Goal: Task Accomplishment & Management: Manage account settings

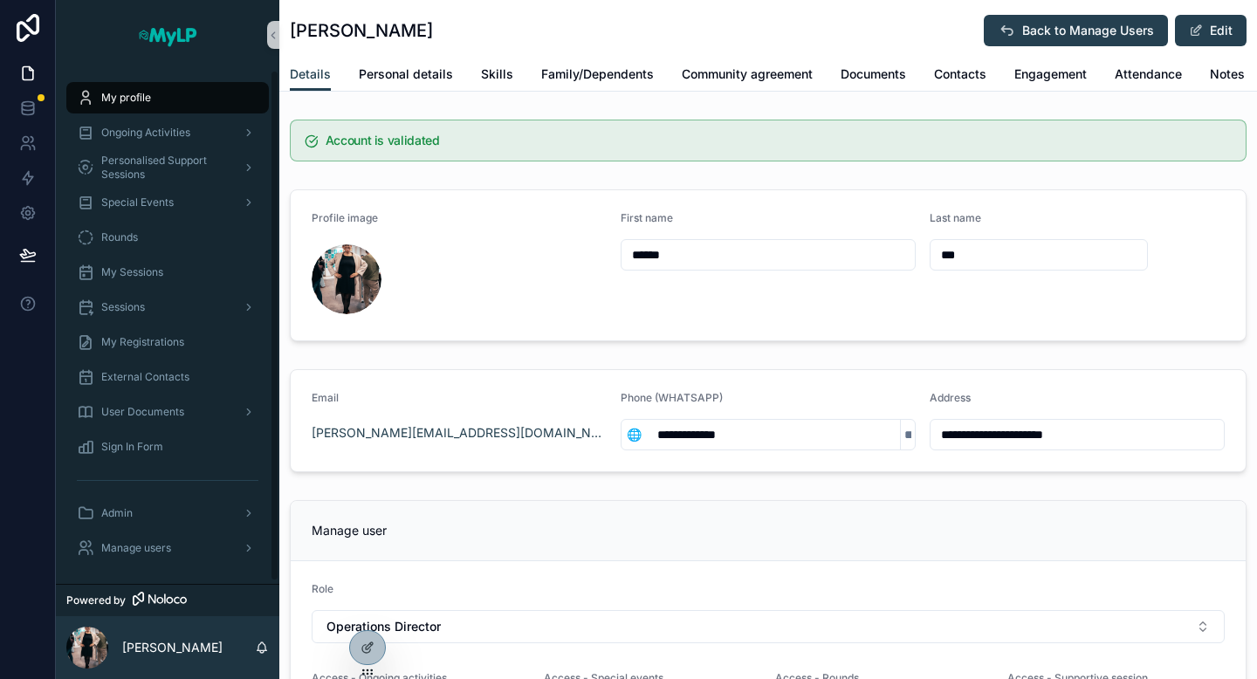
scroll to position [3, 0]
click at [147, 548] on span "Manage users" at bounding box center [136, 545] width 70 height 14
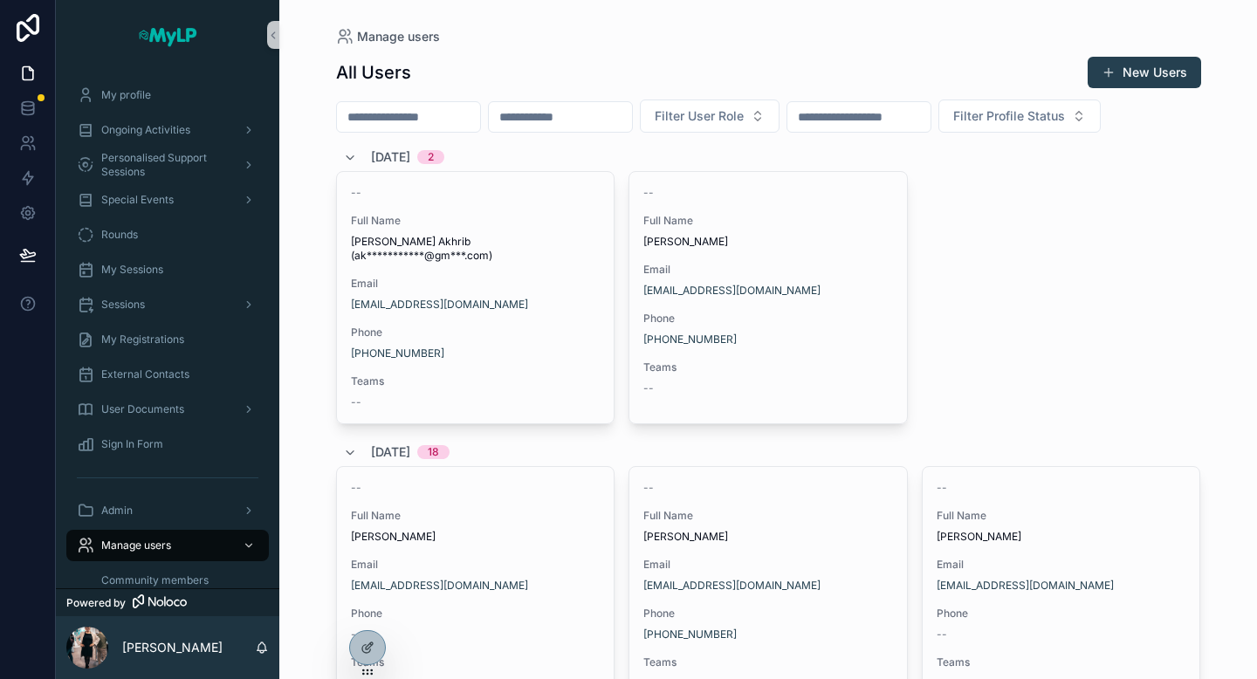
click at [383, 121] on input "scrollable content" at bounding box center [408, 117] width 143 height 24
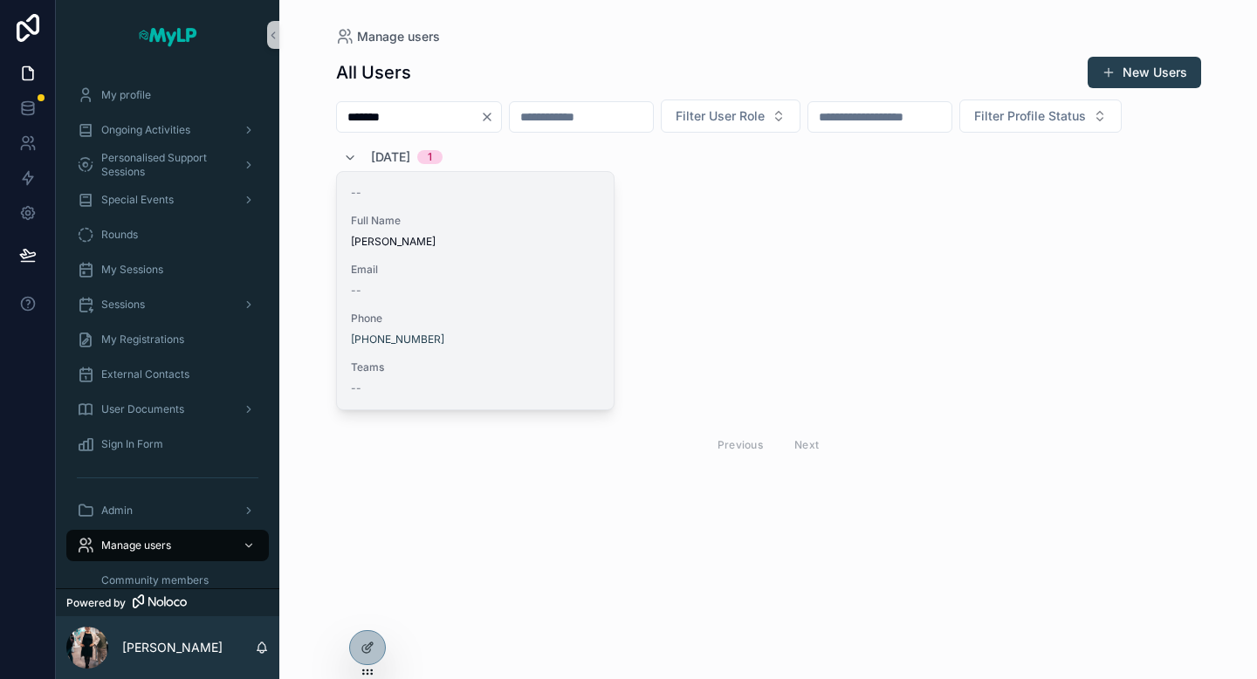
type input "*******"
click at [534, 292] on div "--" at bounding box center [476, 291] width 250 height 14
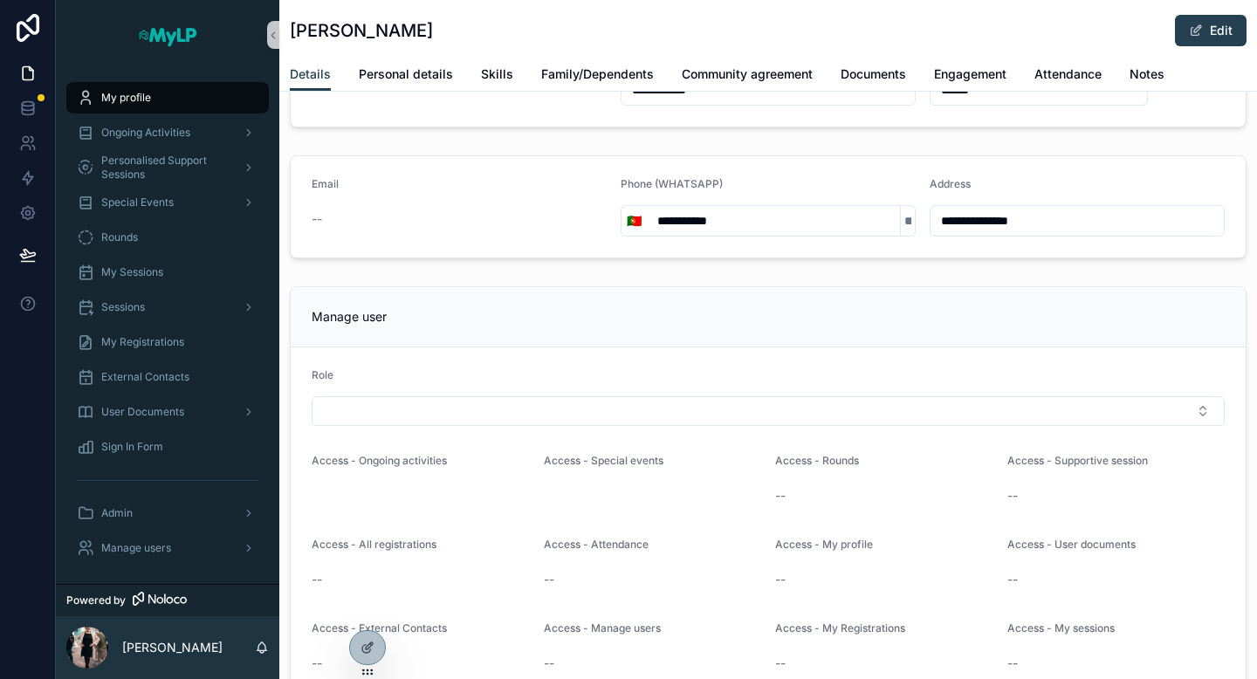
scroll to position [294, 0]
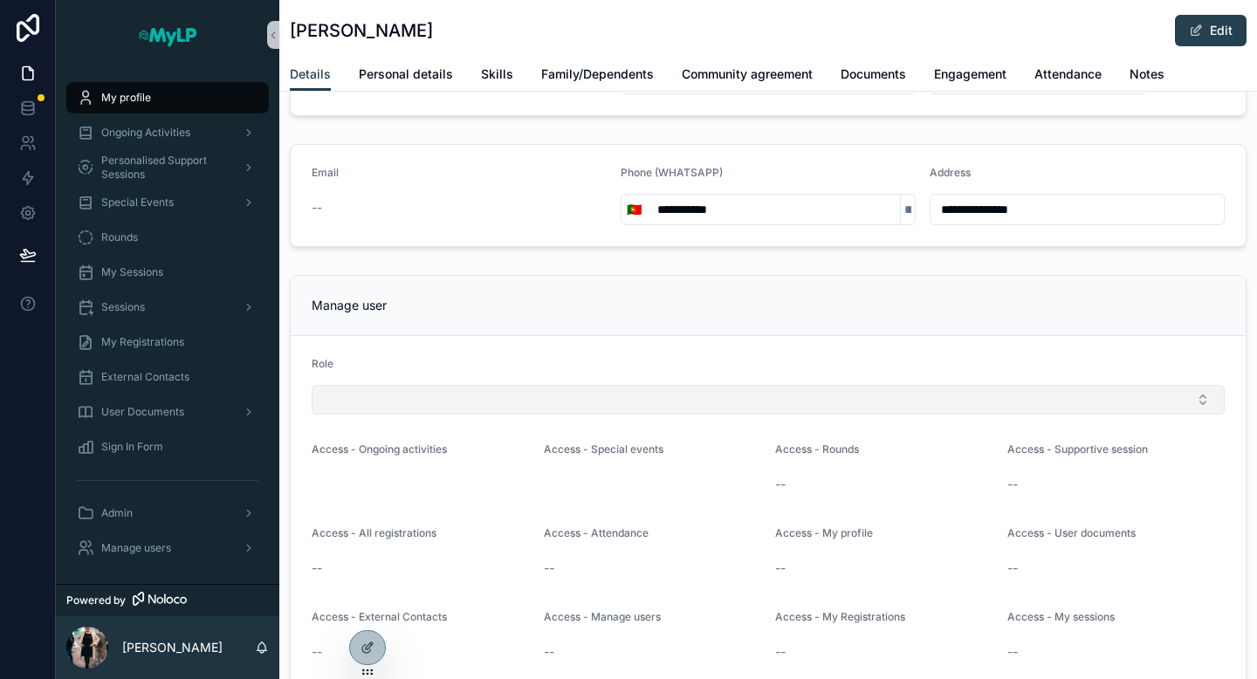
click at [541, 405] on button "Select Button" at bounding box center [768, 400] width 913 height 30
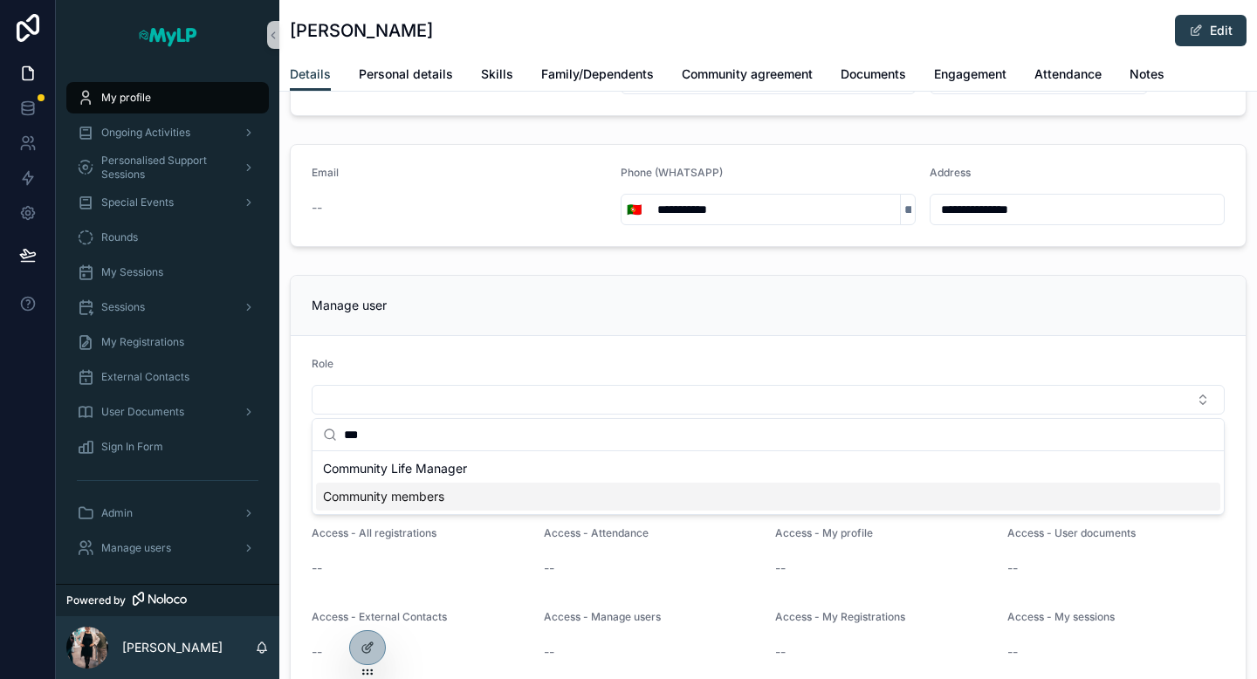
type input "***"
click at [470, 493] on div "Community members" at bounding box center [768, 497] width 904 height 28
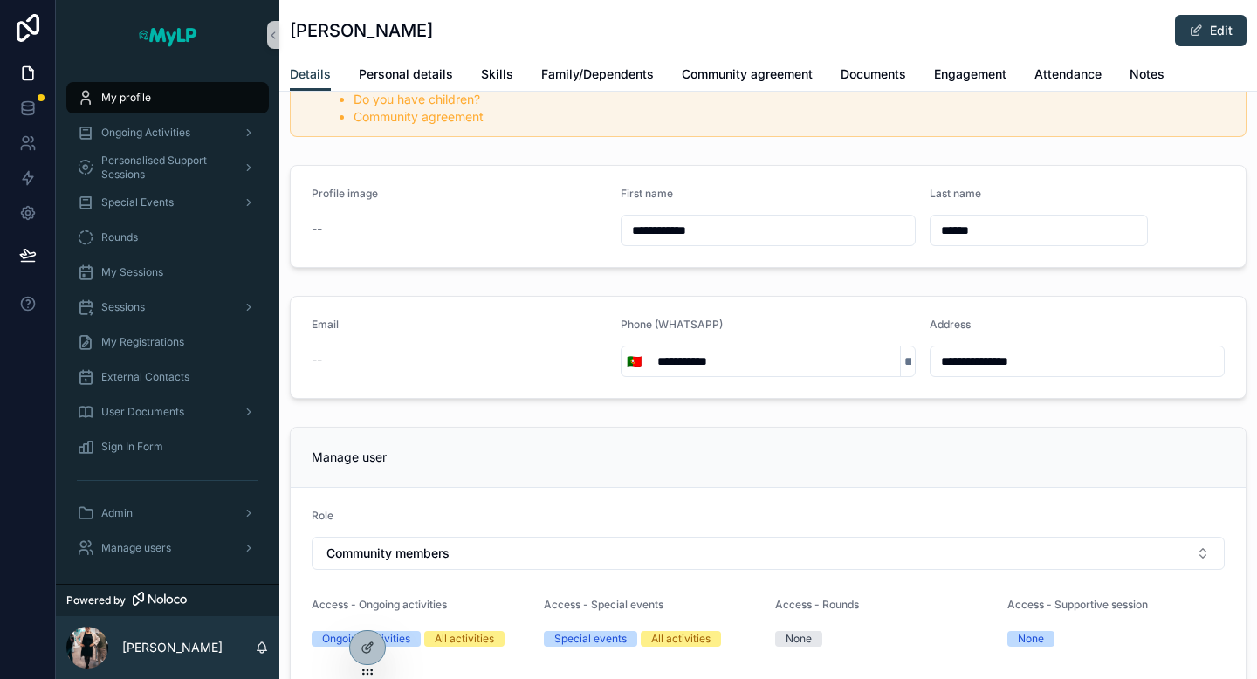
scroll to position [0, 0]
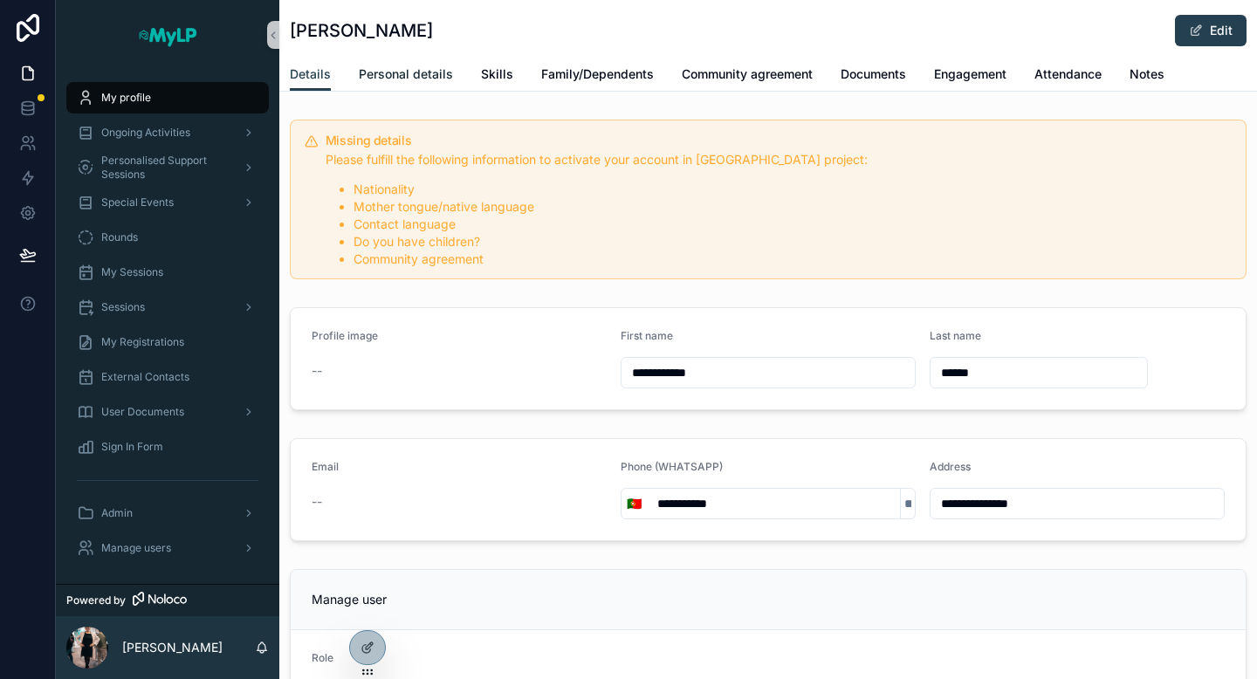
click at [435, 72] on span "Personal details" at bounding box center [406, 73] width 94 height 17
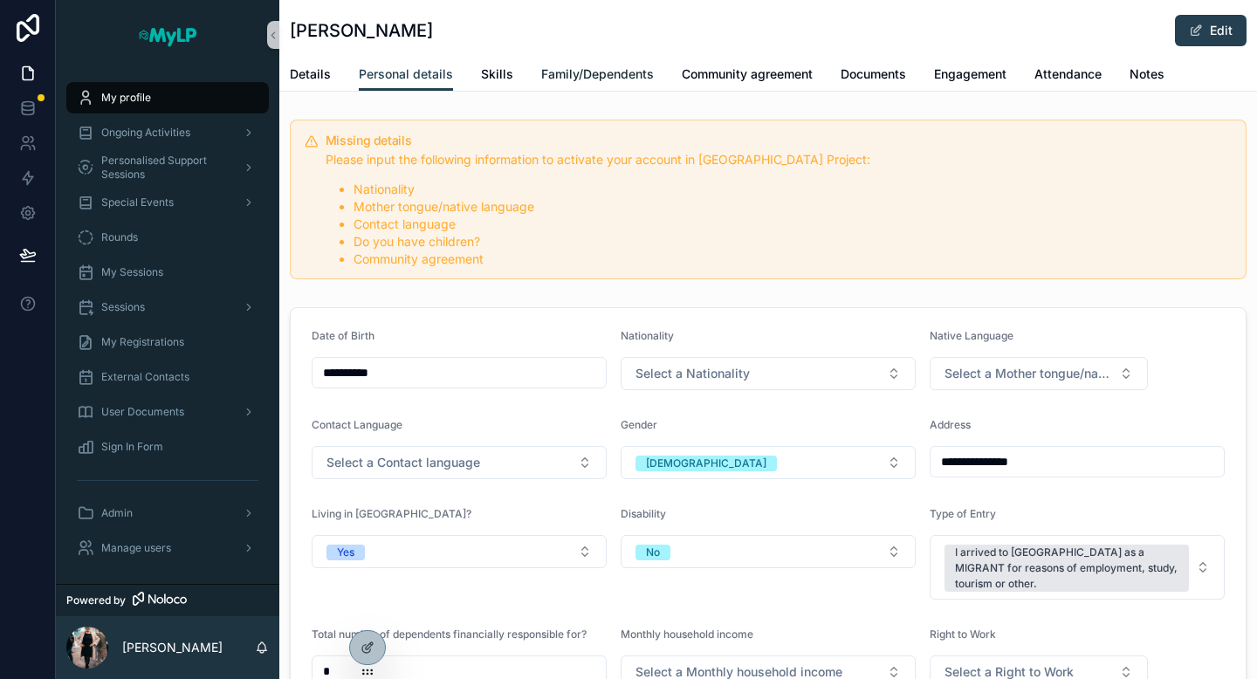
click at [559, 70] on span "Family/Dependents" at bounding box center [597, 73] width 113 height 17
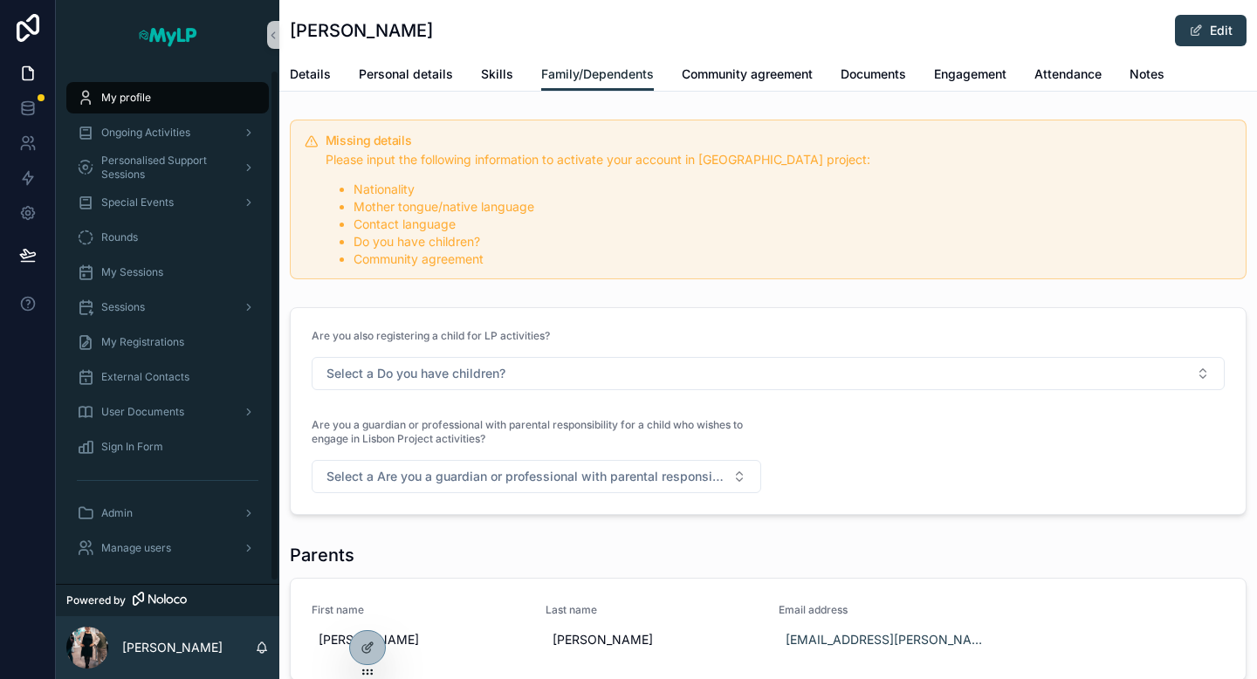
scroll to position [120, 0]
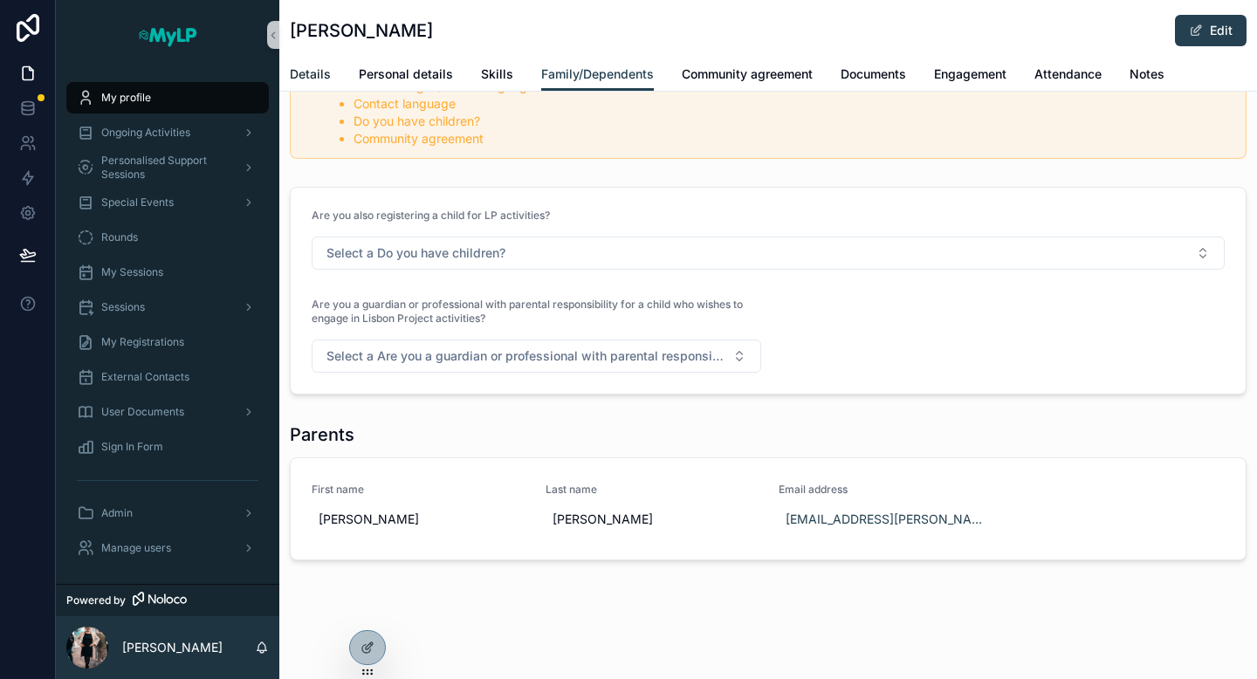
click at [309, 68] on span "Details" at bounding box center [310, 73] width 41 height 17
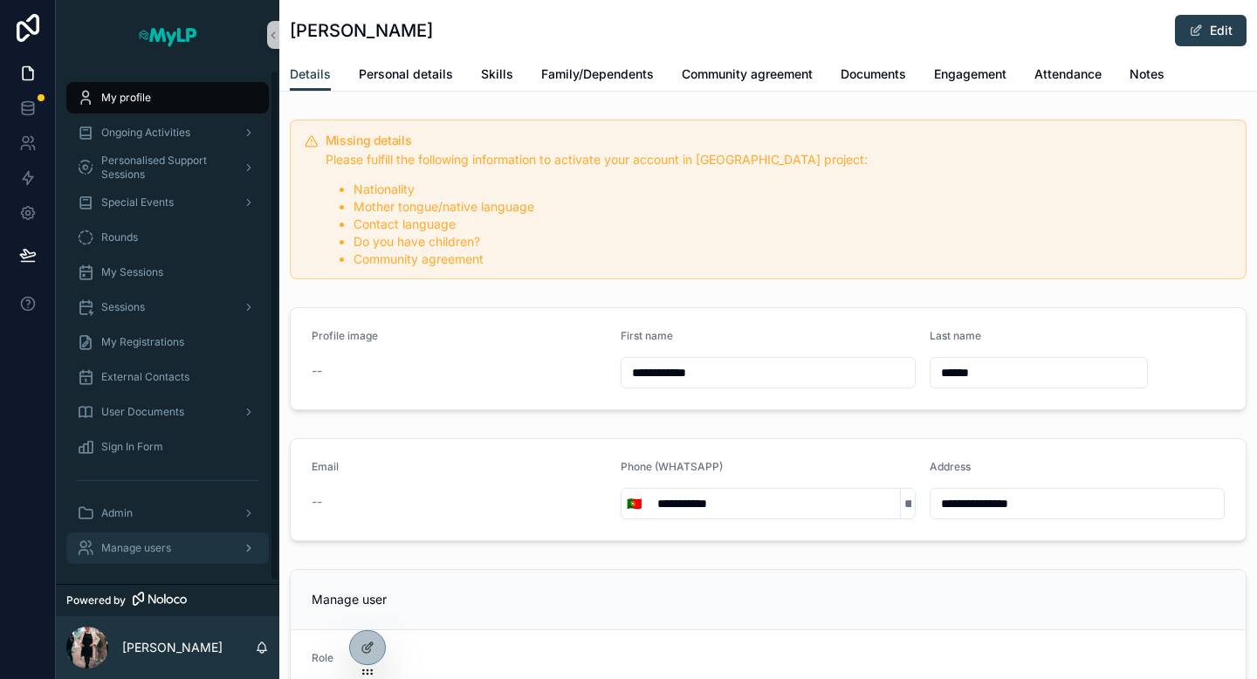
click at [168, 557] on div "Manage users" at bounding box center [168, 548] width 182 height 28
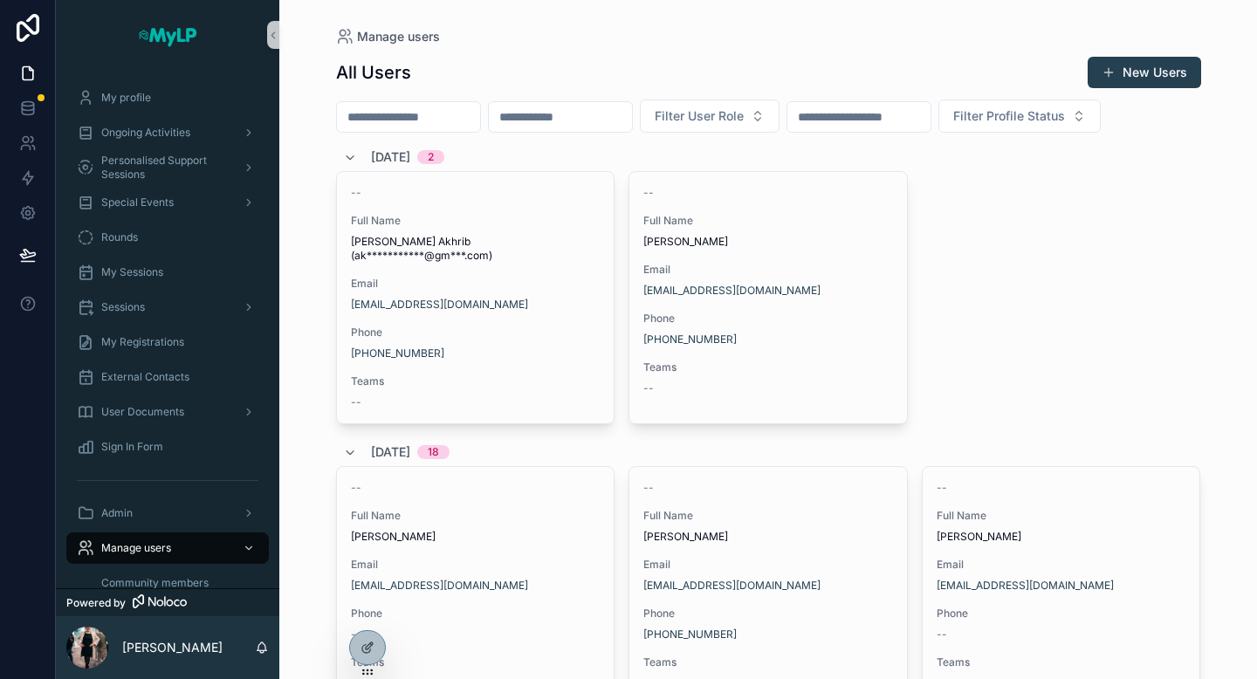
click at [411, 120] on input "scrollable content" at bounding box center [408, 117] width 143 height 24
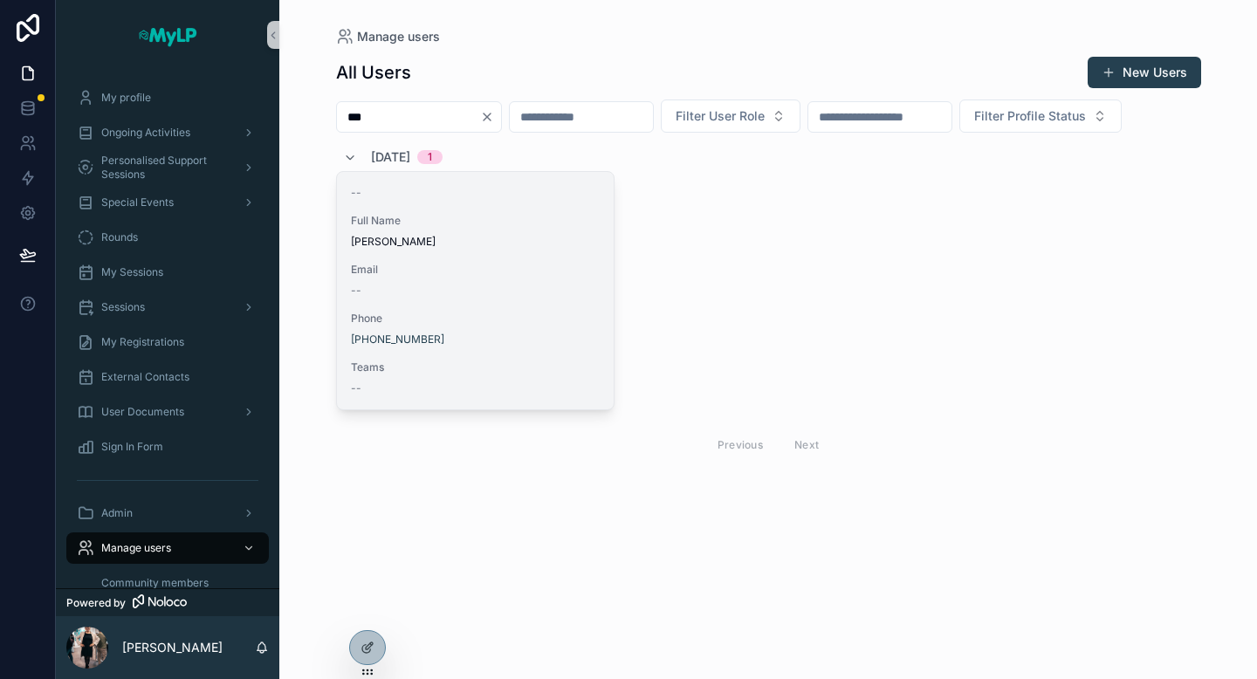
type input "***"
click at [527, 338] on div "[PHONE_NUMBER]" at bounding box center [476, 339] width 250 height 14
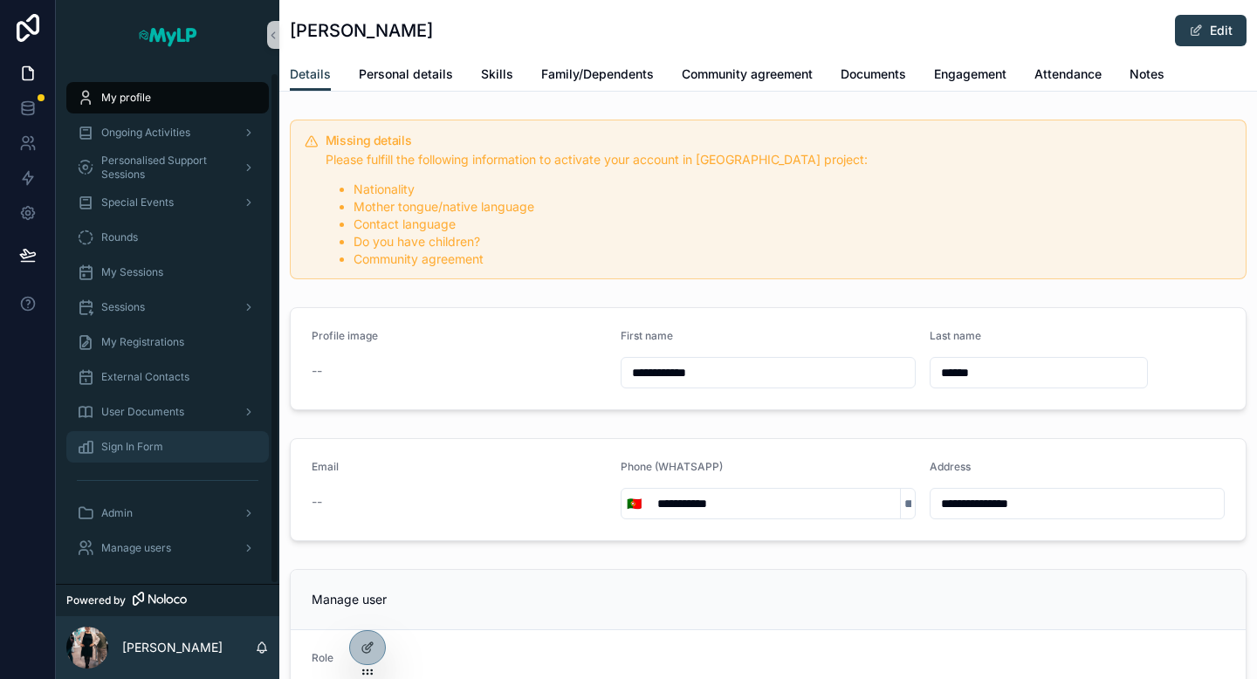
scroll to position [3, 0]
click at [609, 77] on span "Family/Dependents" at bounding box center [597, 73] width 113 height 17
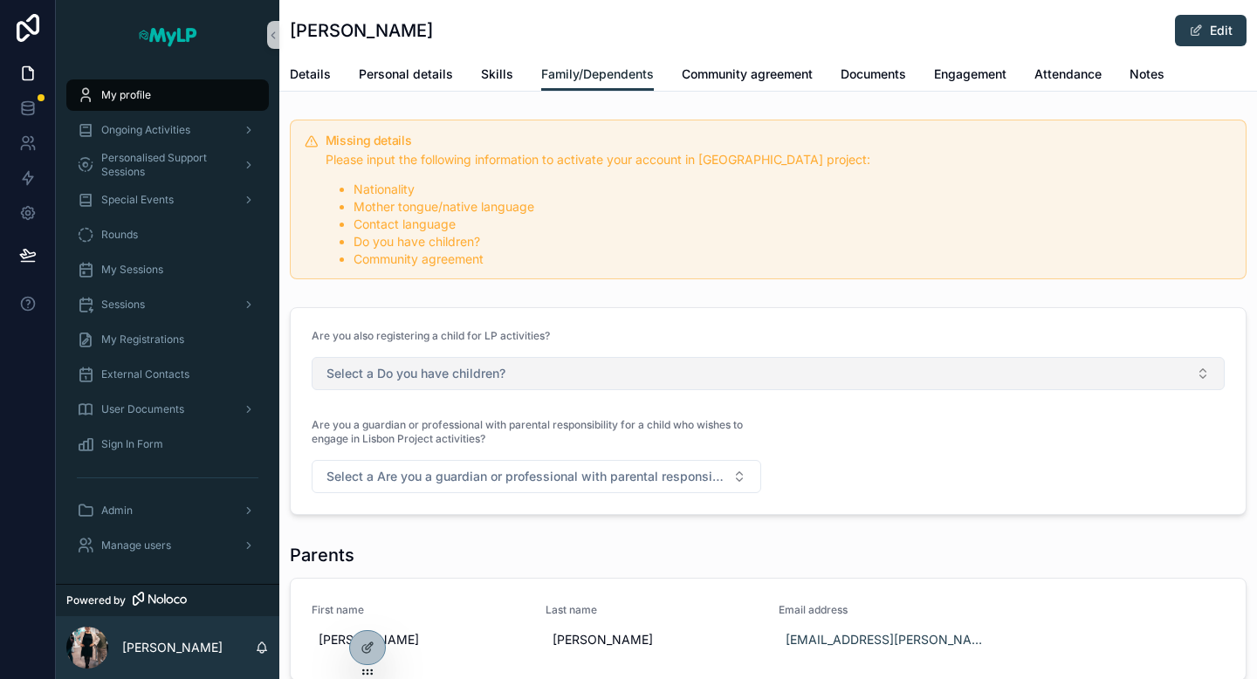
scroll to position [120, 0]
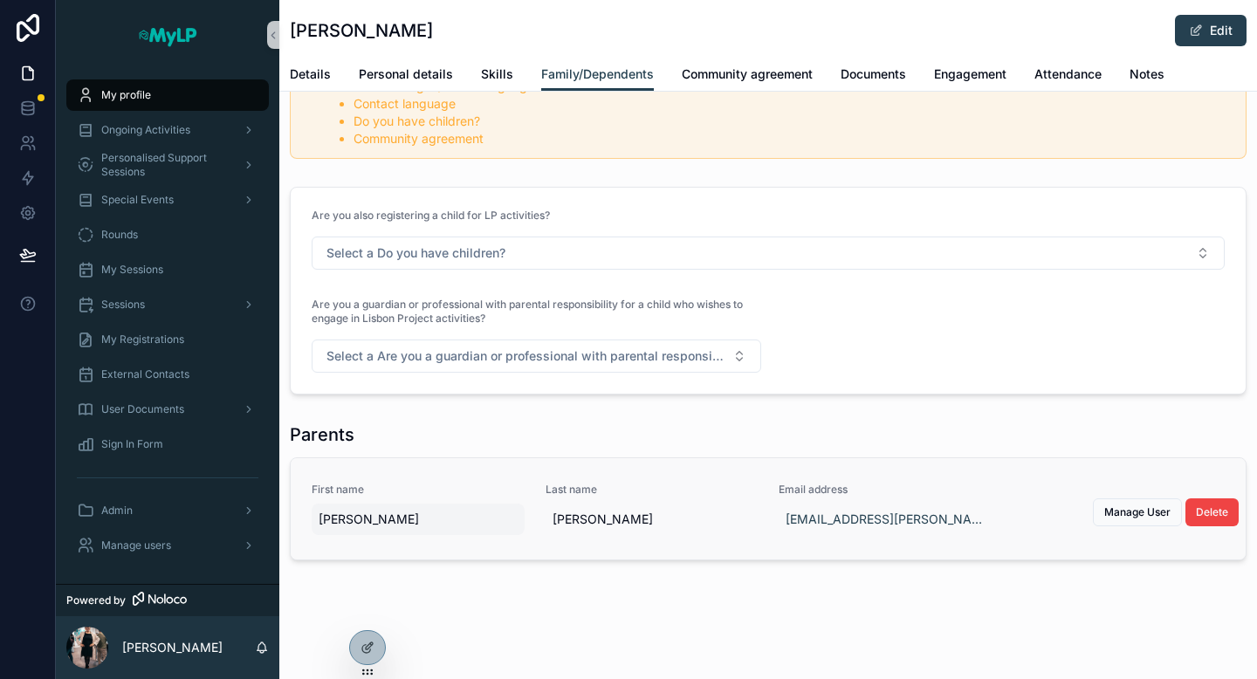
click at [380, 523] on span "[PERSON_NAME]" at bounding box center [418, 519] width 199 height 17
click at [402, 480] on link "First name [PERSON_NAME] Last name [PERSON_NAME] Email address [EMAIL_ADDRESS][…" at bounding box center [768, 508] width 955 height 101
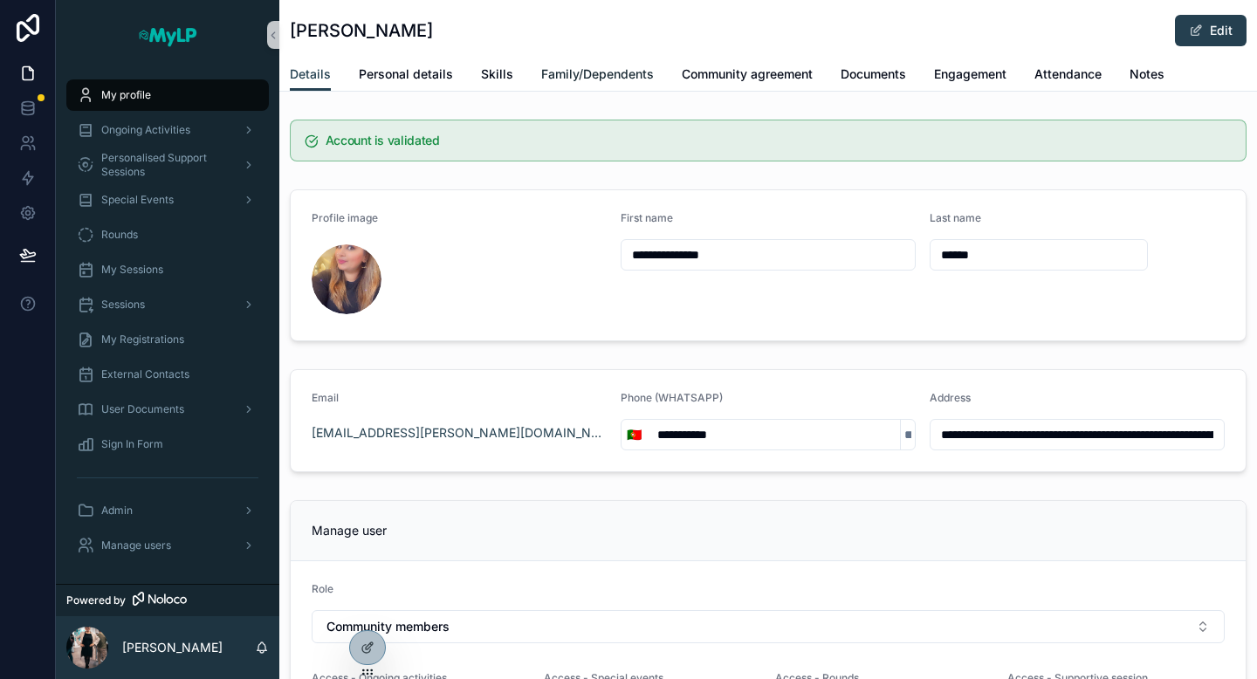
click at [581, 76] on span "Family/Dependents" at bounding box center [597, 73] width 113 height 17
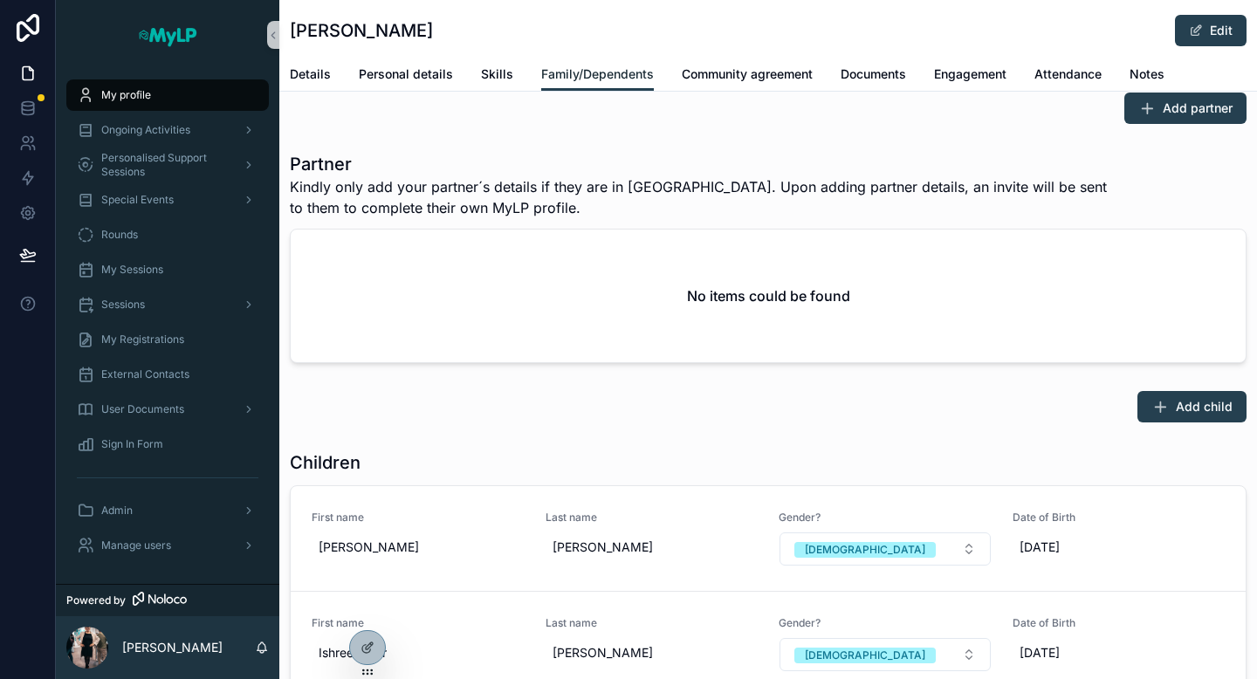
scroll to position [1309, 0]
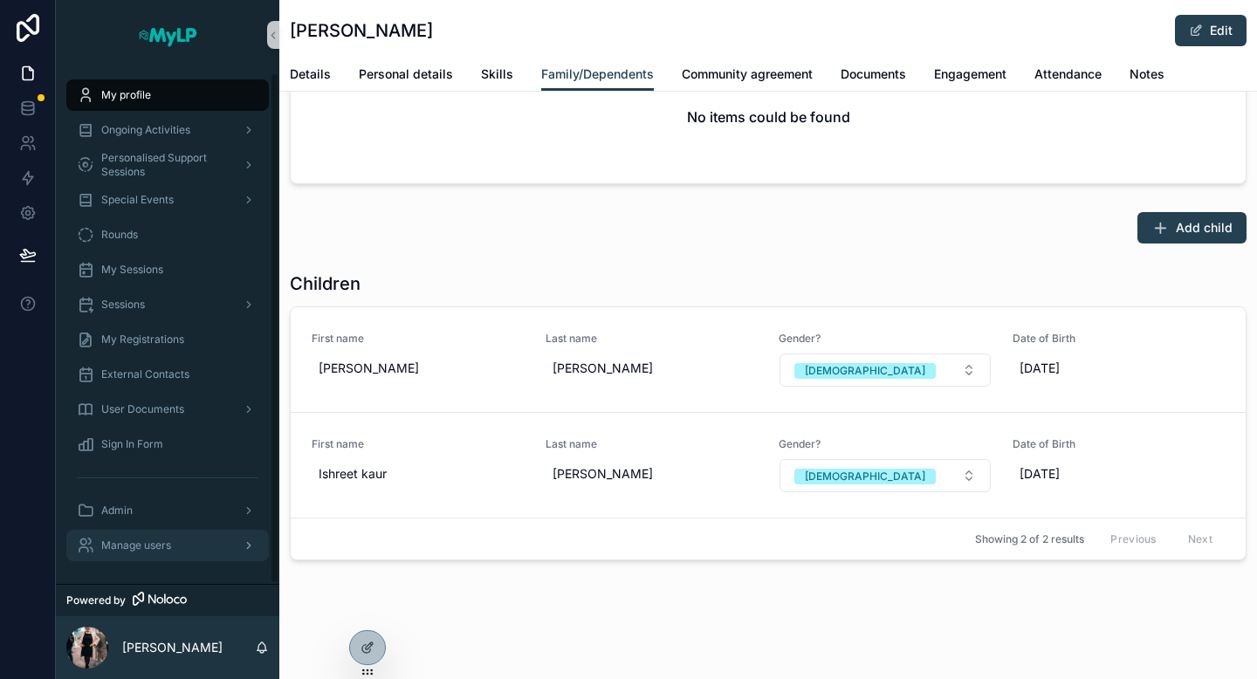
click at [148, 553] on div "Manage users" at bounding box center [168, 545] width 182 height 28
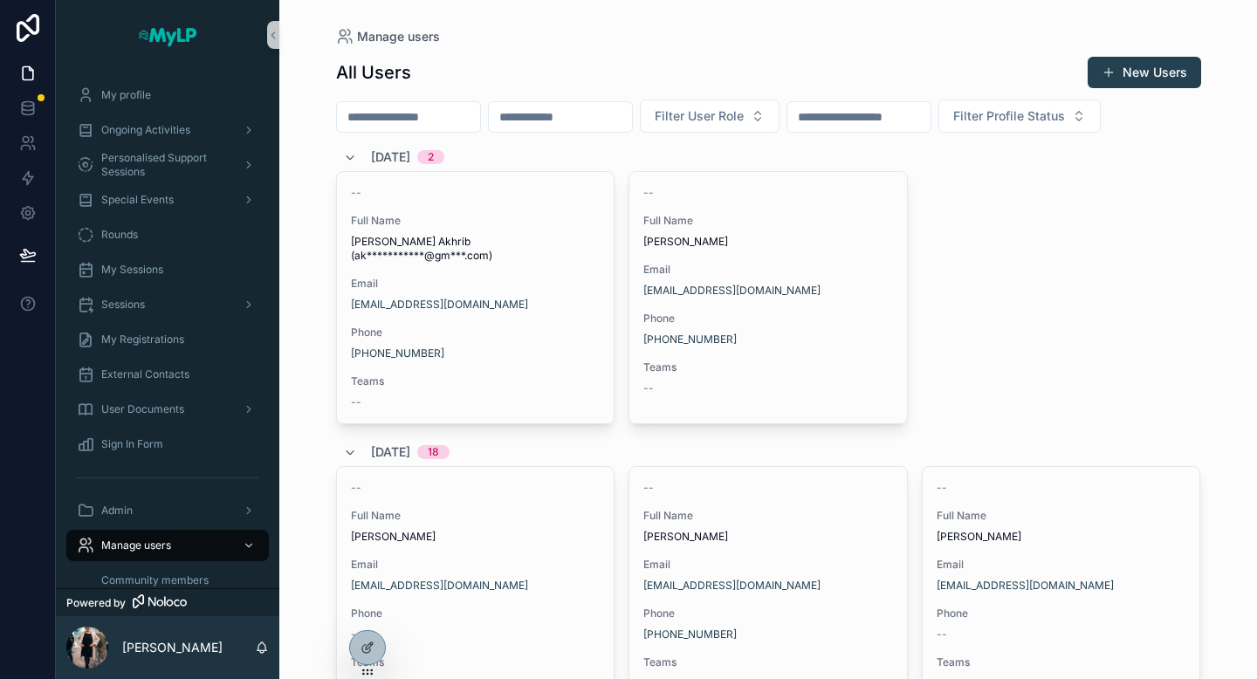
click at [382, 121] on input "scrollable content" at bounding box center [408, 117] width 143 height 24
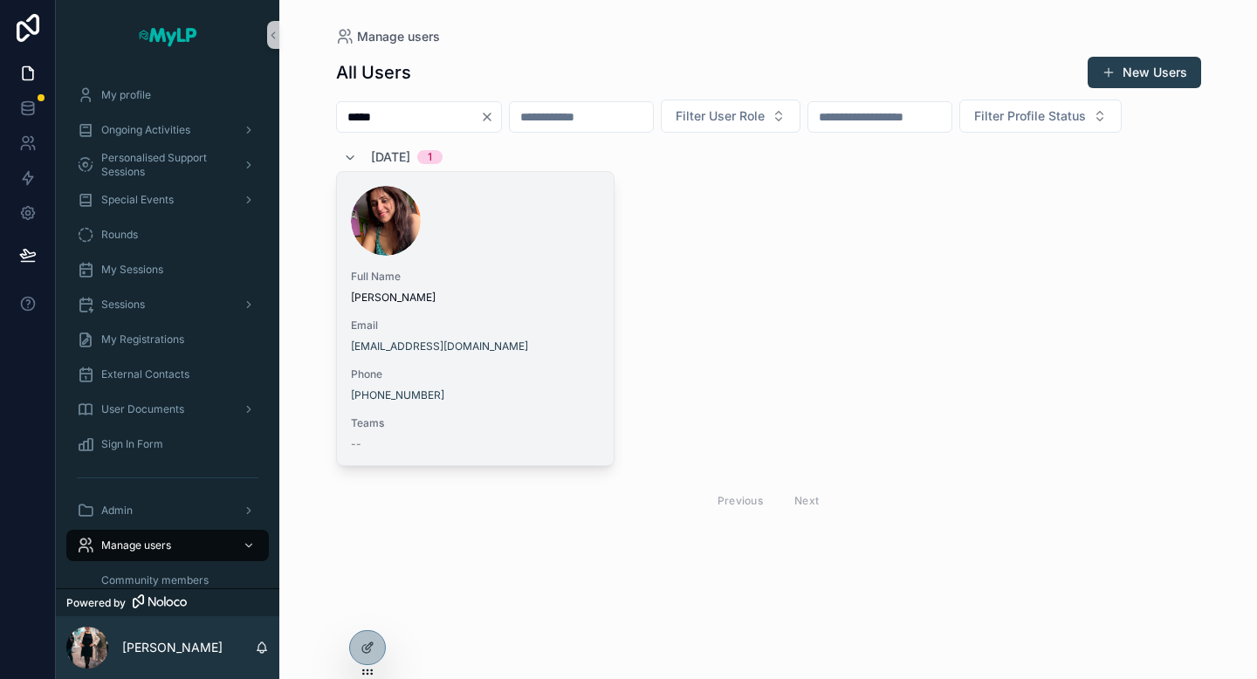
type input "*****"
click at [507, 276] on span "Full Name" at bounding box center [476, 277] width 250 height 14
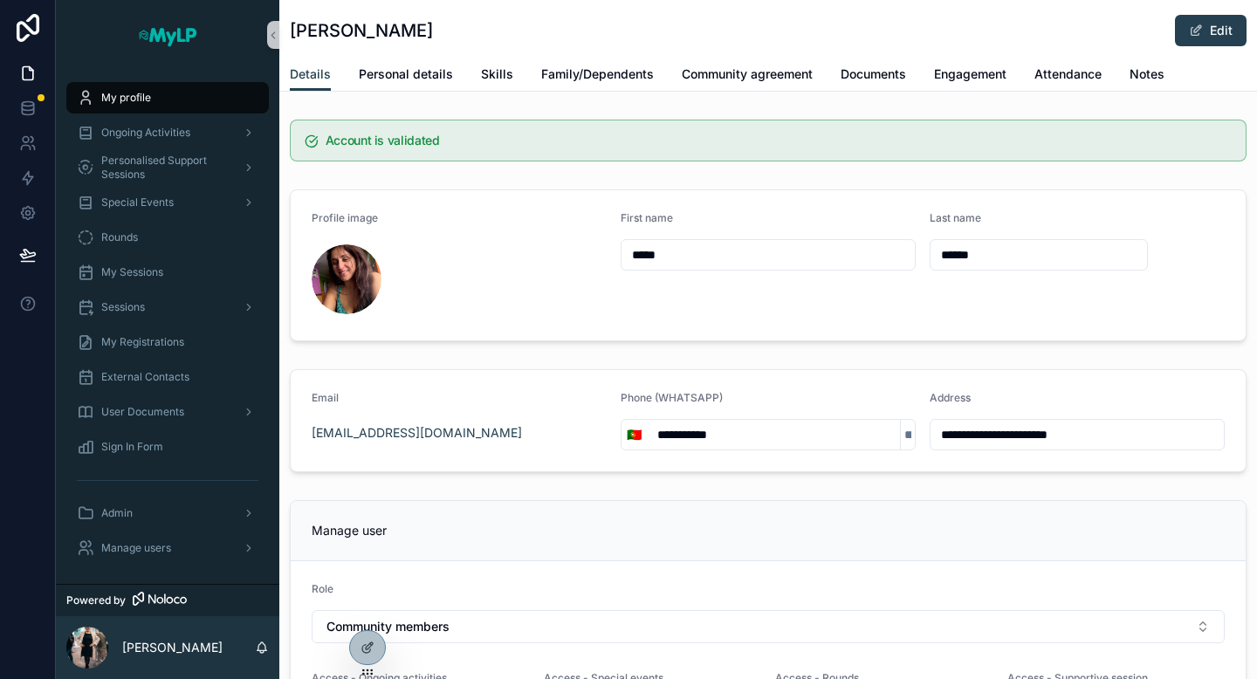
click at [593, 78] on span "Family/Dependents" at bounding box center [597, 73] width 113 height 17
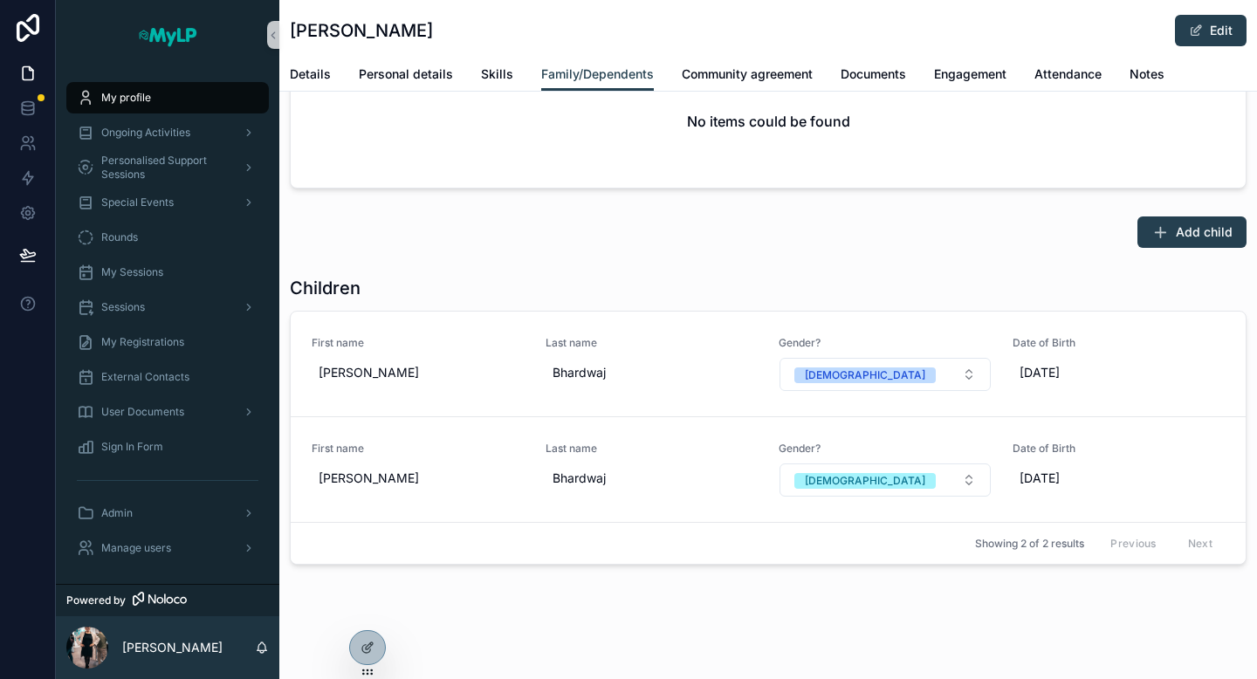
scroll to position [1309, 0]
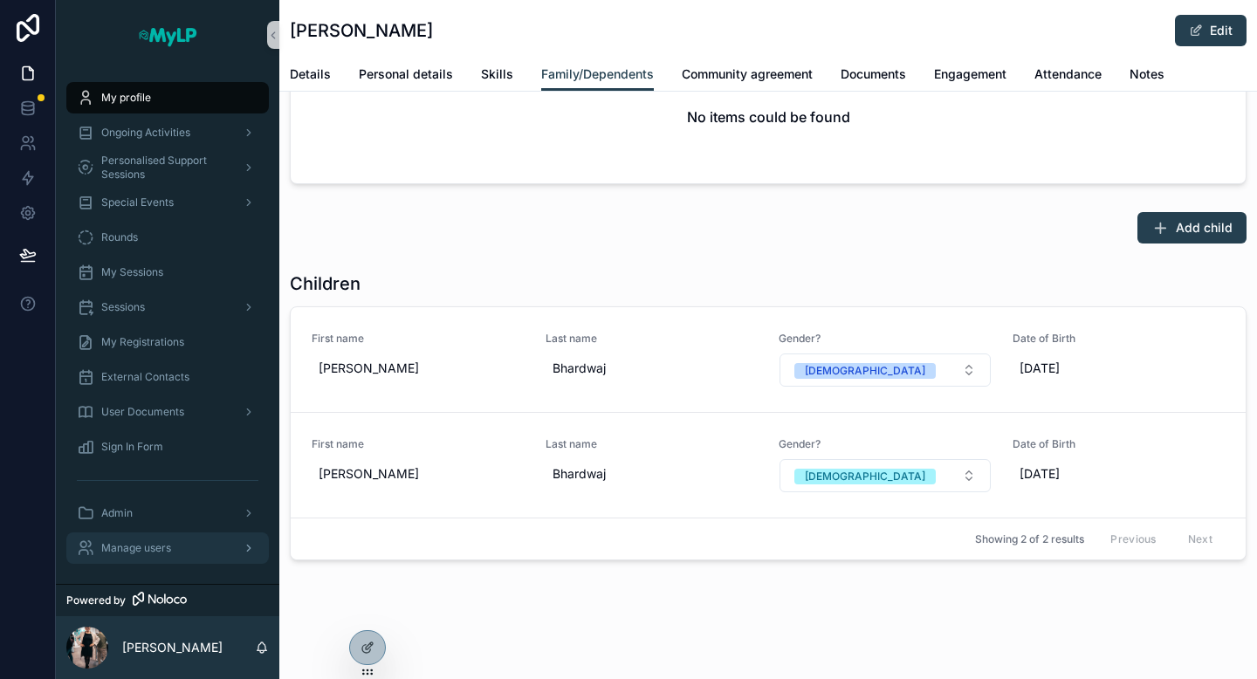
click at [170, 547] on span "Manage users" at bounding box center [136, 548] width 70 height 14
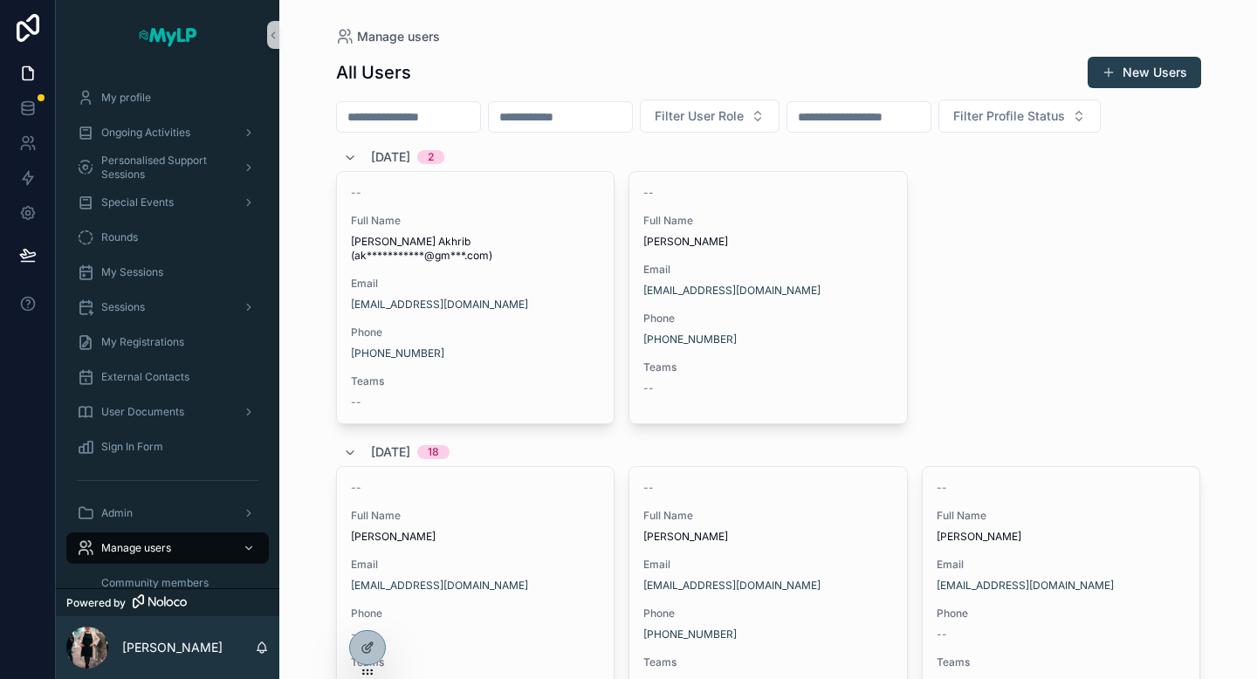
click at [391, 113] on input "scrollable content" at bounding box center [408, 117] width 143 height 24
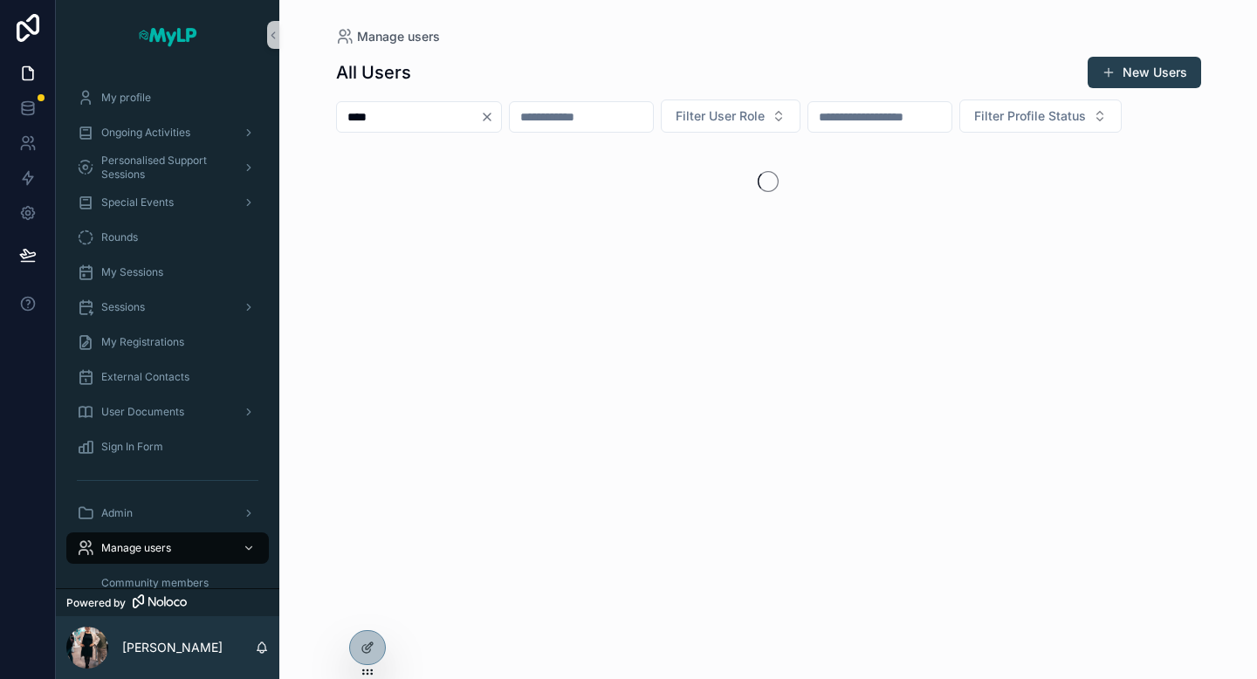
type input "****"
click at [428, 147] on div "scrollable content" at bounding box center [768, 181] width 865 height 77
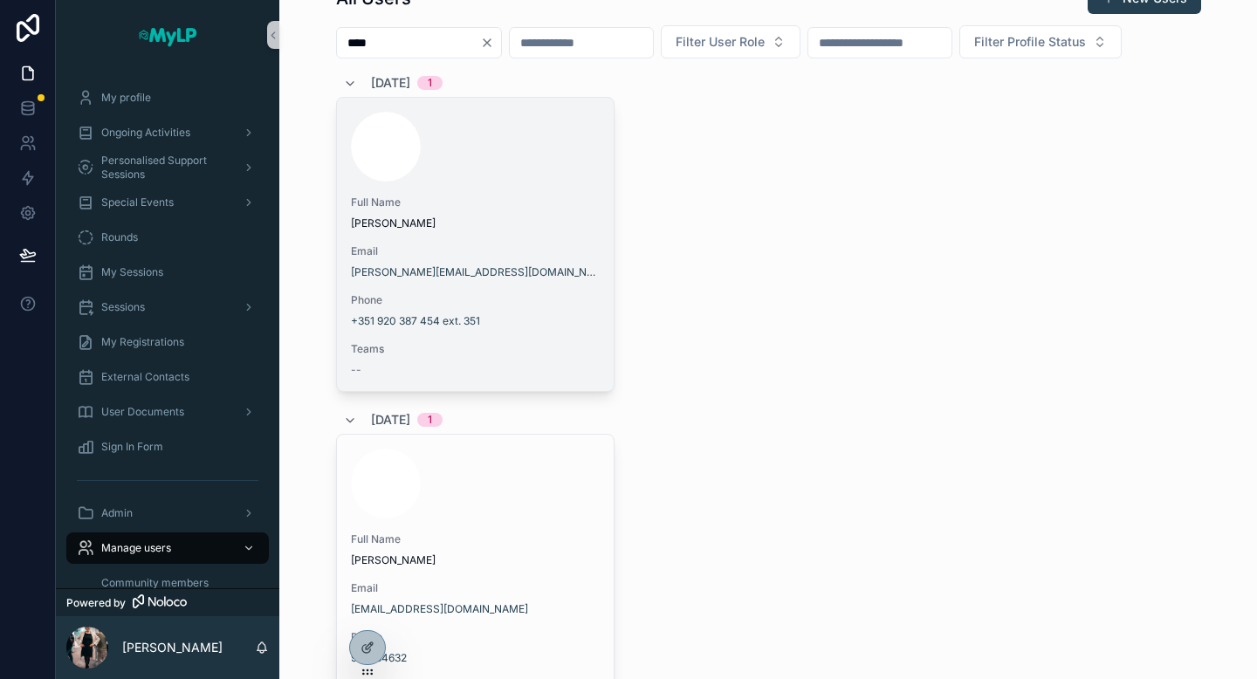
scroll to position [72, 0]
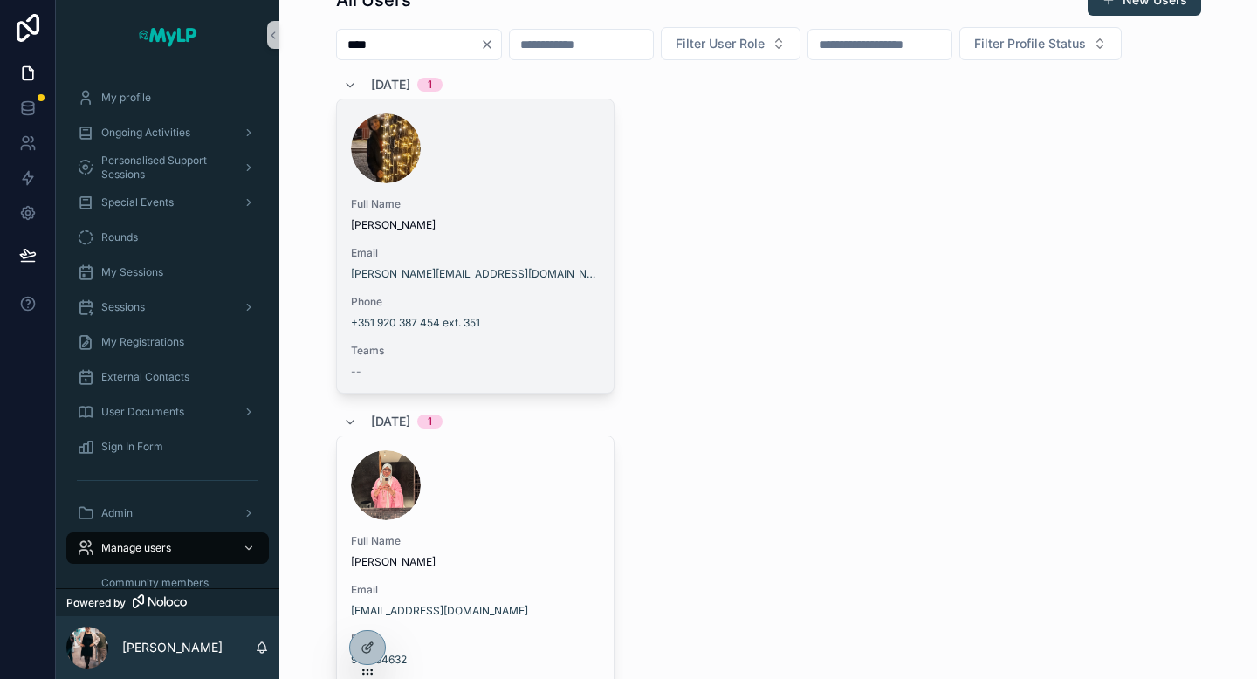
click at [509, 251] on span "Email" at bounding box center [476, 253] width 250 height 14
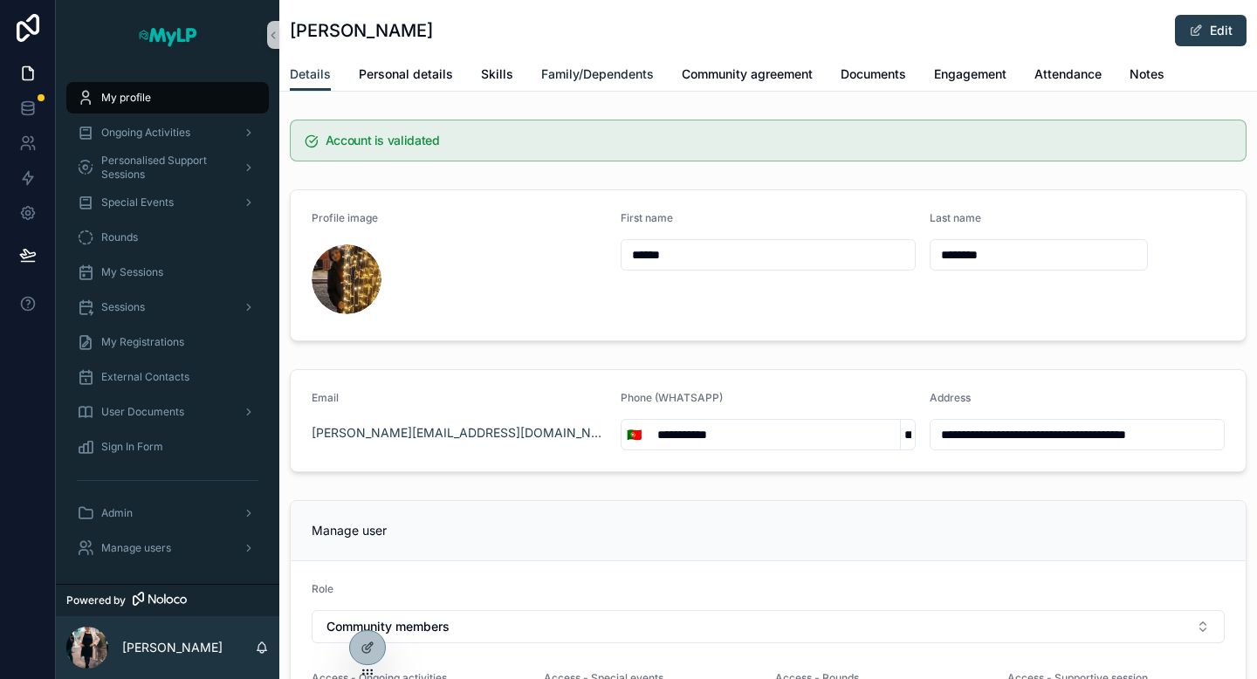
click at [600, 80] on span "Family/Dependents" at bounding box center [597, 73] width 113 height 17
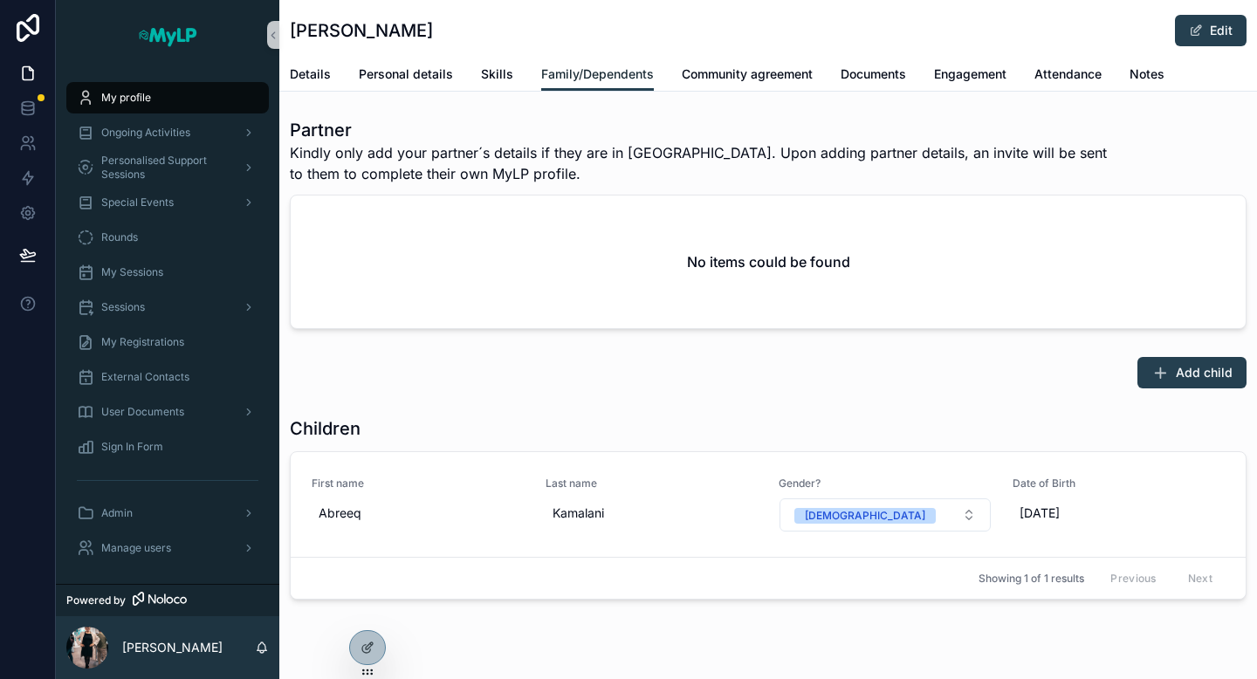
scroll to position [1203, 0]
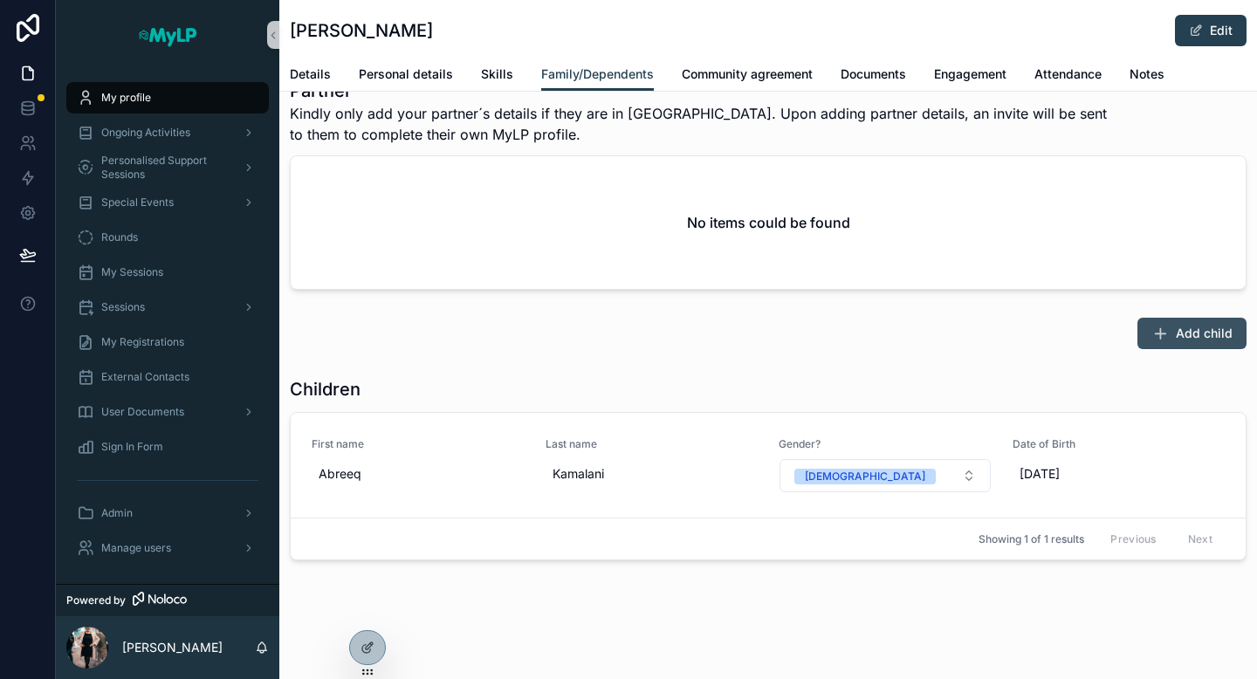
click at [1197, 327] on span "Add child" at bounding box center [1204, 333] width 57 height 17
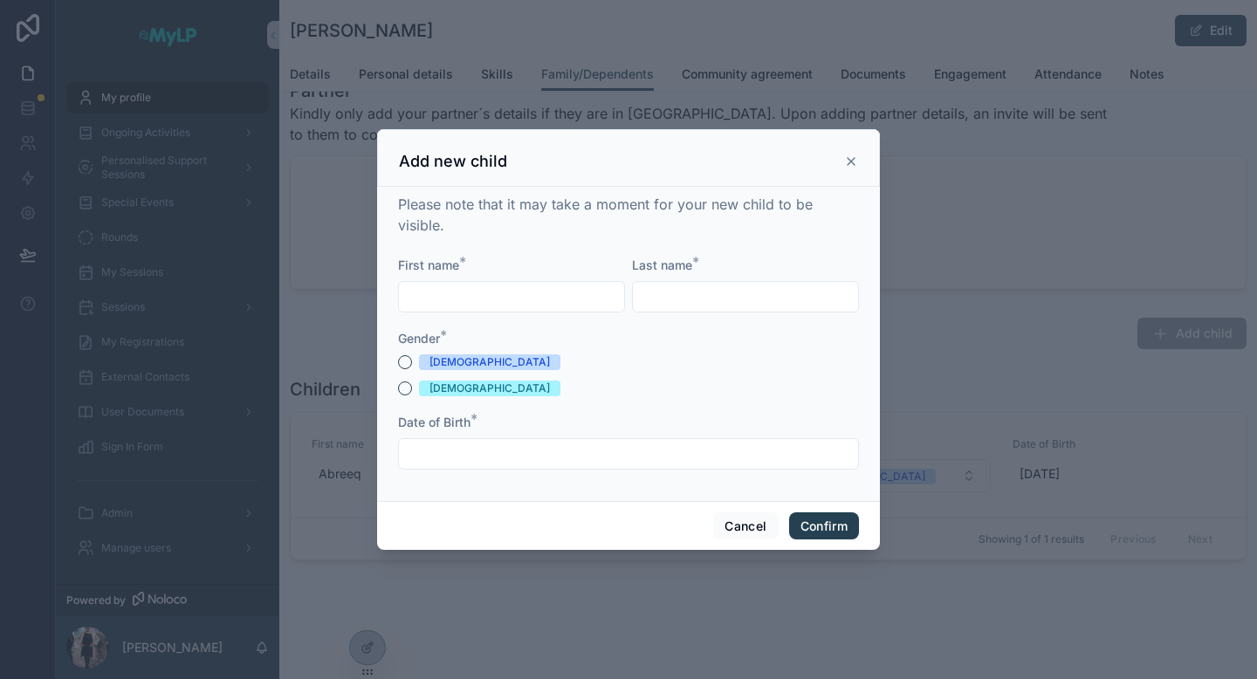
click at [537, 298] on input "text" at bounding box center [511, 297] width 225 height 24
type input "*******"
click at [772, 300] on input "text" at bounding box center [745, 297] width 225 height 24
type input "********"
click at [402, 392] on button "[DEMOGRAPHIC_DATA]" at bounding box center [405, 388] width 14 height 14
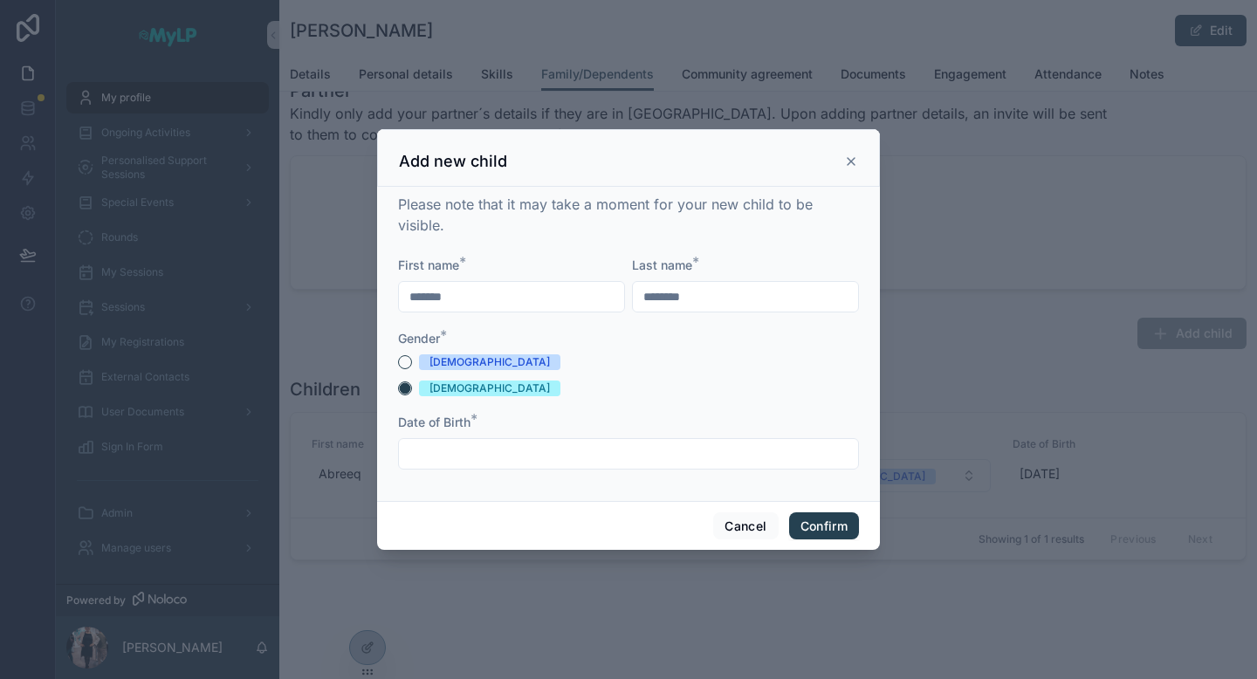
click at [432, 457] on input "text" at bounding box center [628, 454] width 459 height 24
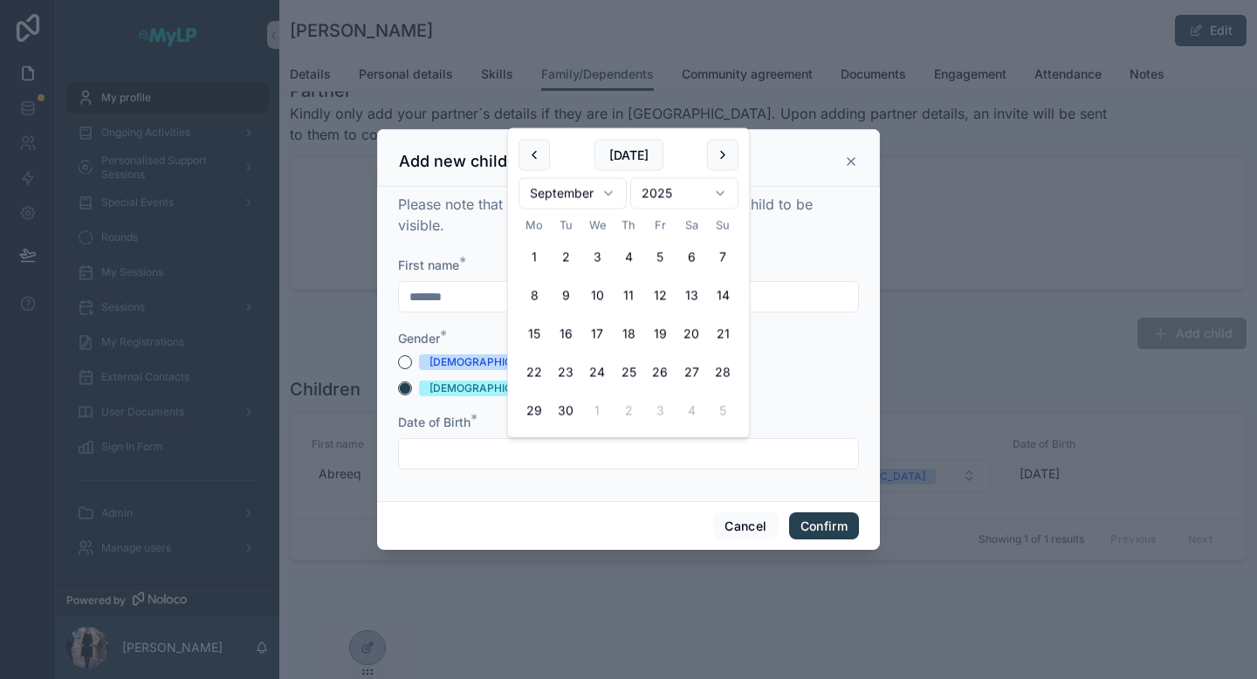
click at [711, 189] on html "My profile Ongoing Activities Personalised Support Sessions Special Events Roun…" at bounding box center [628, 339] width 1257 height 679
click at [716, 199] on html "My profile Ongoing Activities Personalised Support Sessions Special Events Roun…" at bounding box center [628, 339] width 1257 height 679
click at [723, 204] on html "My profile Ongoing Activities Personalised Support Sessions Special Events Roun…" at bounding box center [628, 339] width 1257 height 679
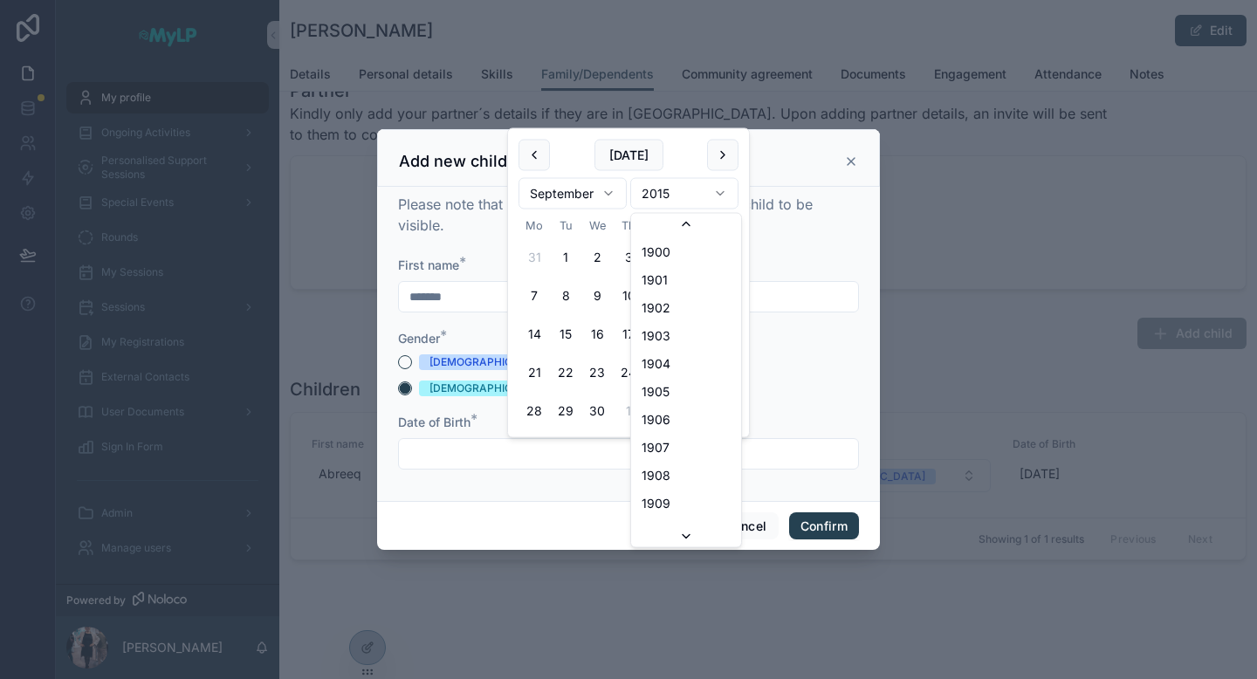
scroll to position [2951, 0]
click at [608, 196] on html "My profile Ongoing Activities Personalised Support Sessions Special Events Roun…" at bounding box center [628, 339] width 1257 height 679
click at [564, 295] on button "6" at bounding box center [565, 295] width 31 height 31
type input "**********"
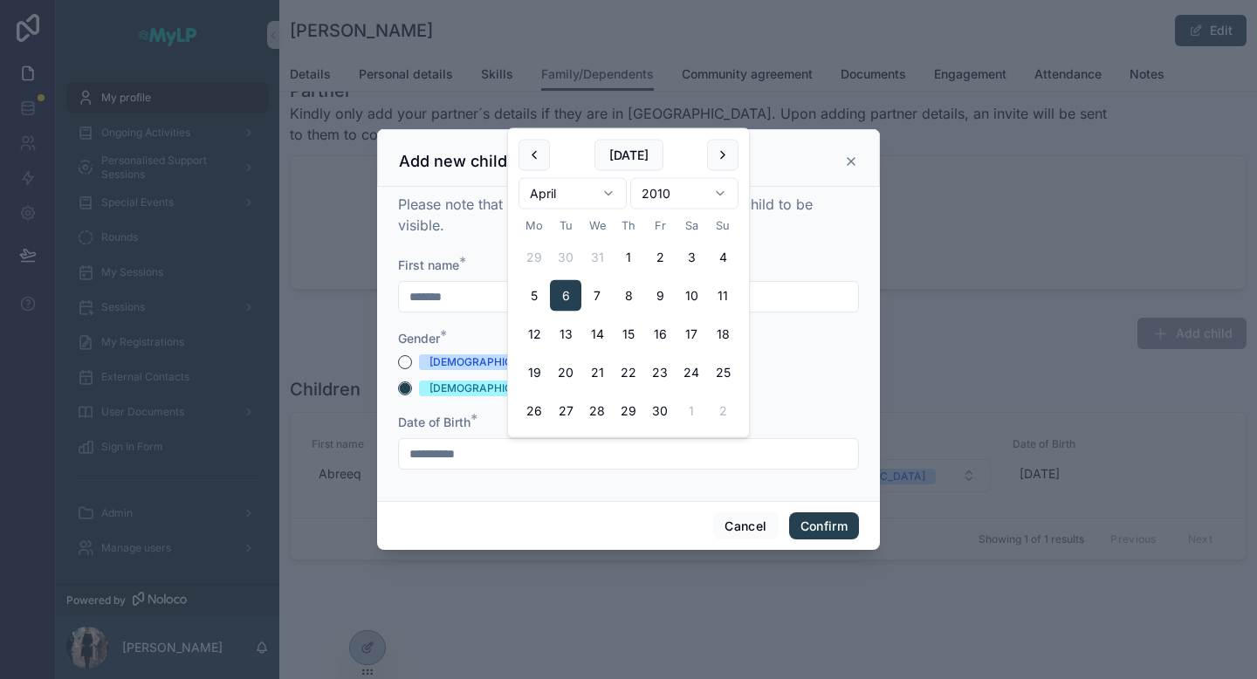
click at [820, 366] on div "[DEMOGRAPHIC_DATA]" at bounding box center [628, 362] width 461 height 16
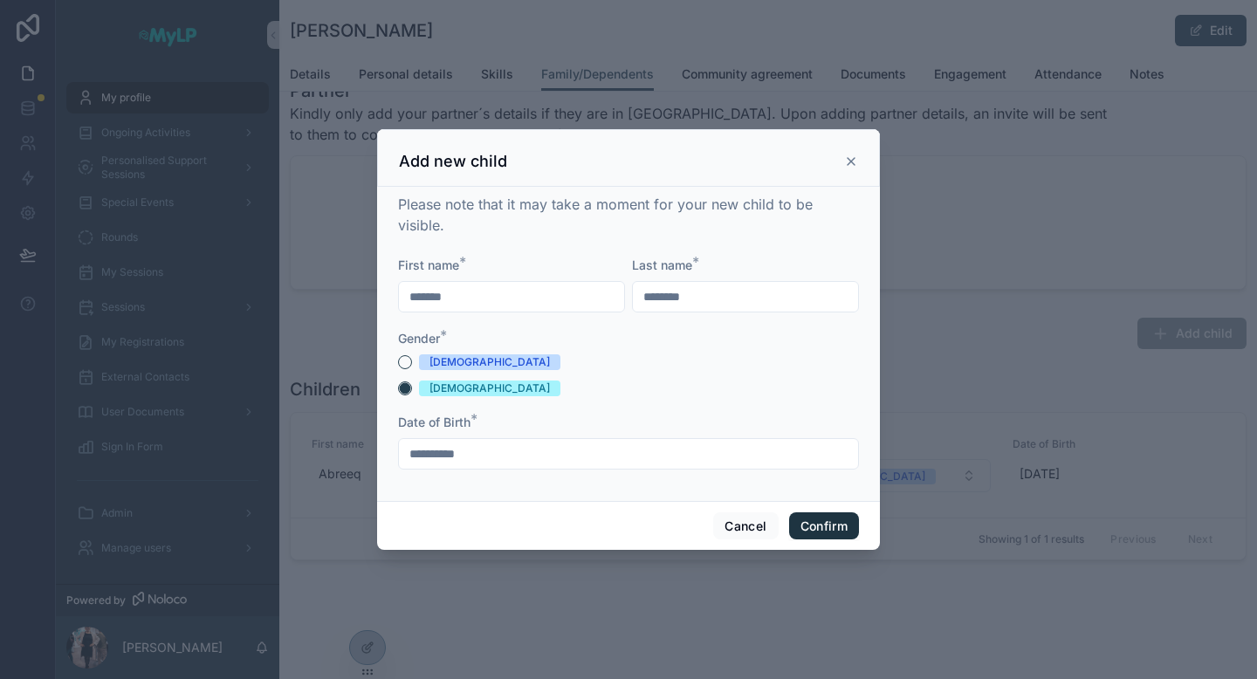
click at [831, 519] on button "Confirm" at bounding box center [824, 526] width 70 height 28
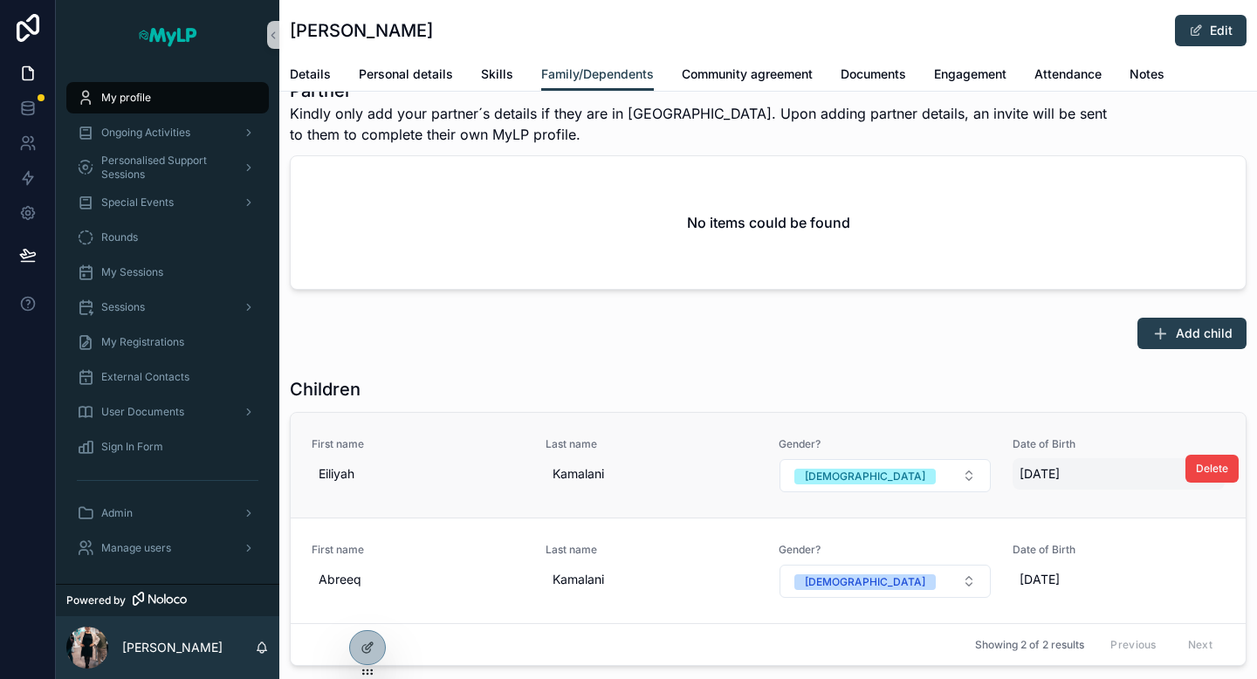
click at [1040, 469] on span "[DATE]" at bounding box center [1118, 473] width 199 height 17
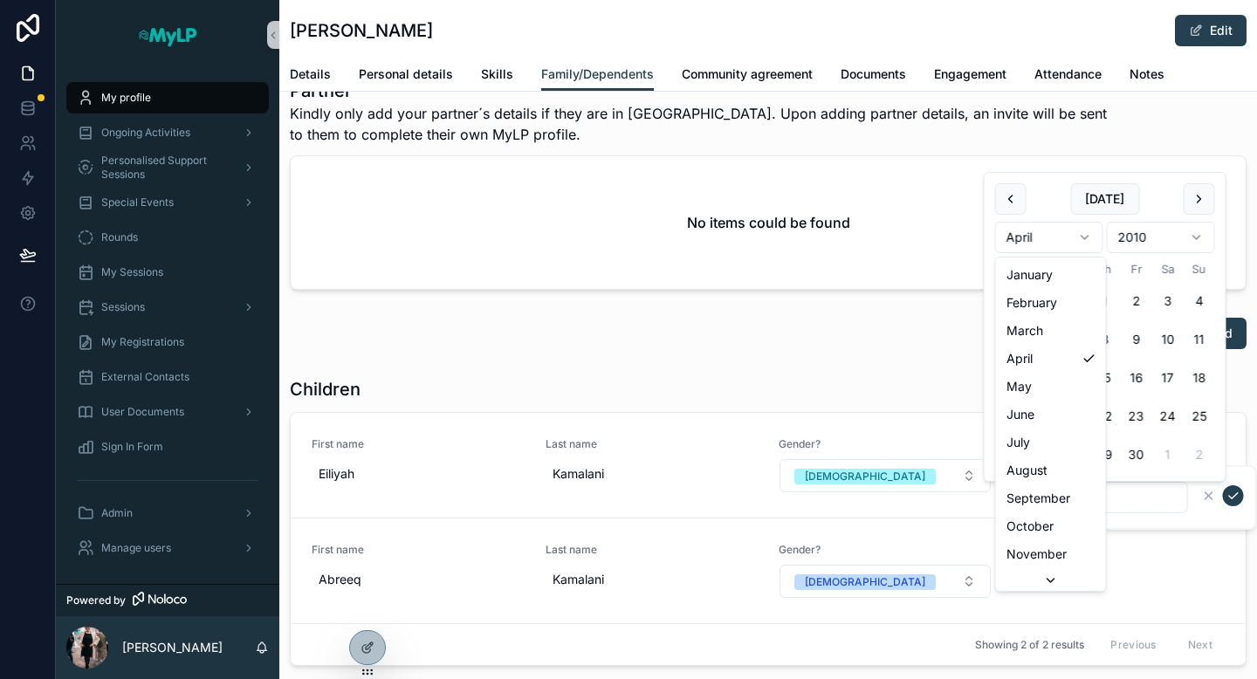
click at [1087, 230] on html "My profile Ongoing Activities Personalised Support Sessions Special Events Roun…" at bounding box center [628, 339] width 1257 height 679
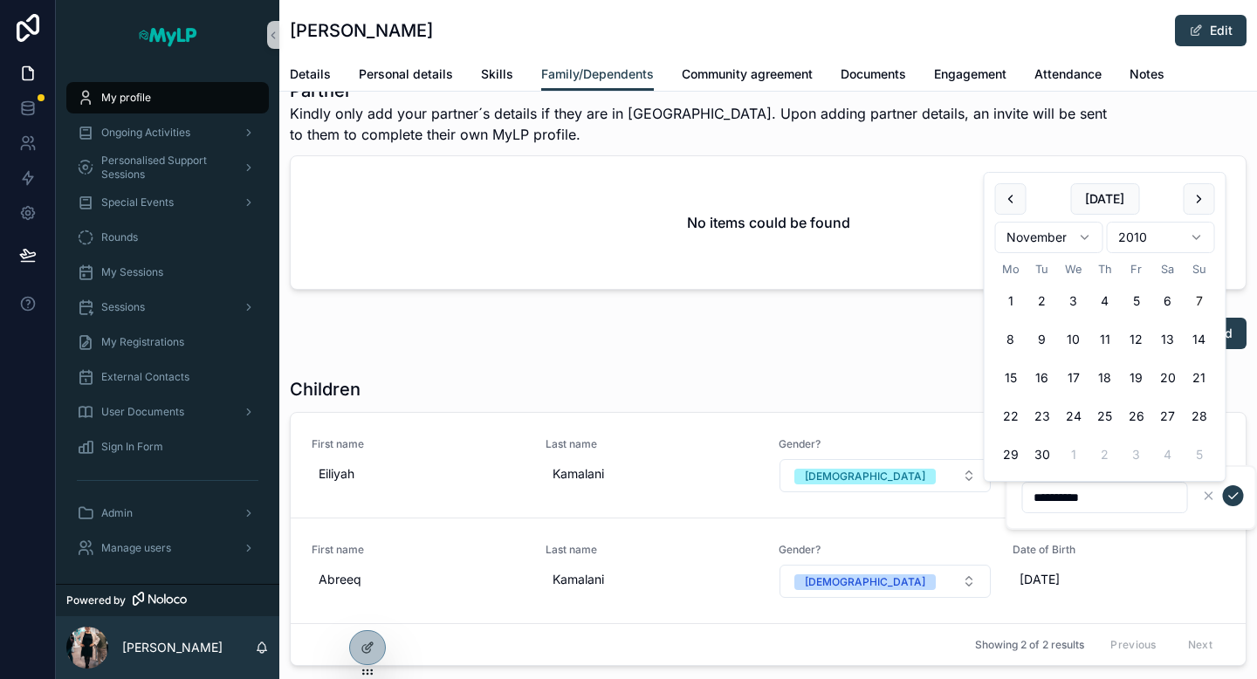
click at [1199, 303] on button "7" at bounding box center [1198, 300] width 31 height 31
type input "**********"
click at [1232, 493] on icon "scrollable content" at bounding box center [1233, 496] width 14 height 14
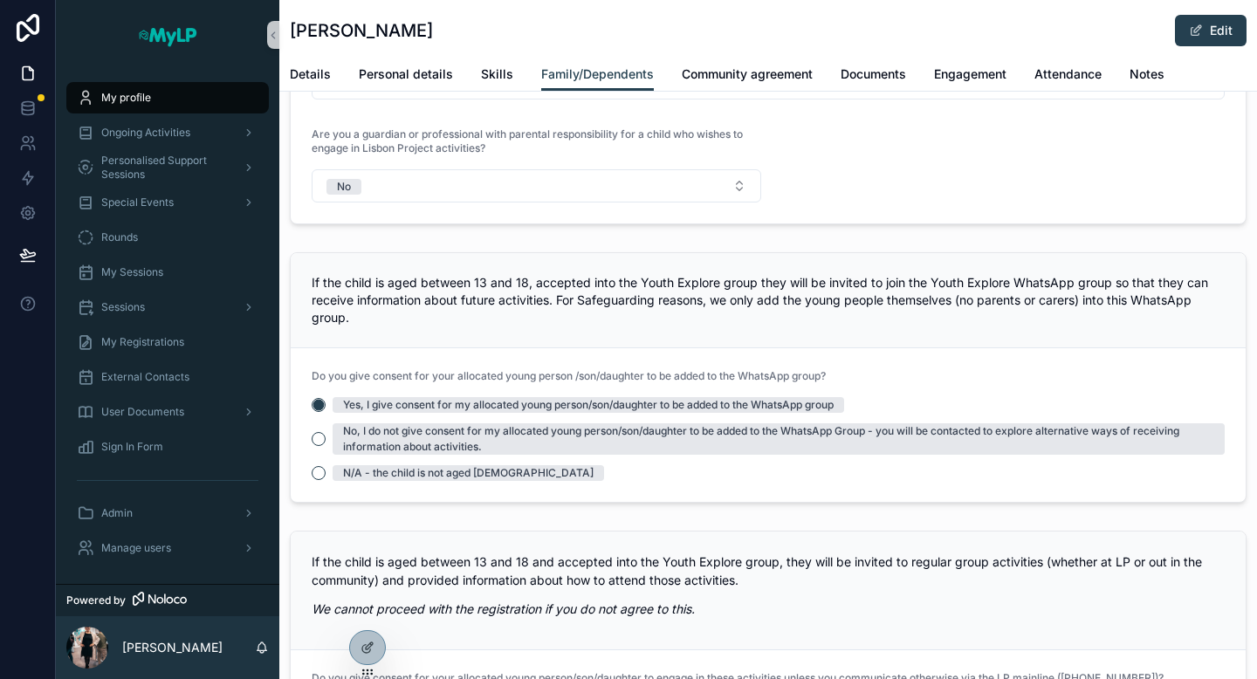
scroll to position [167, 0]
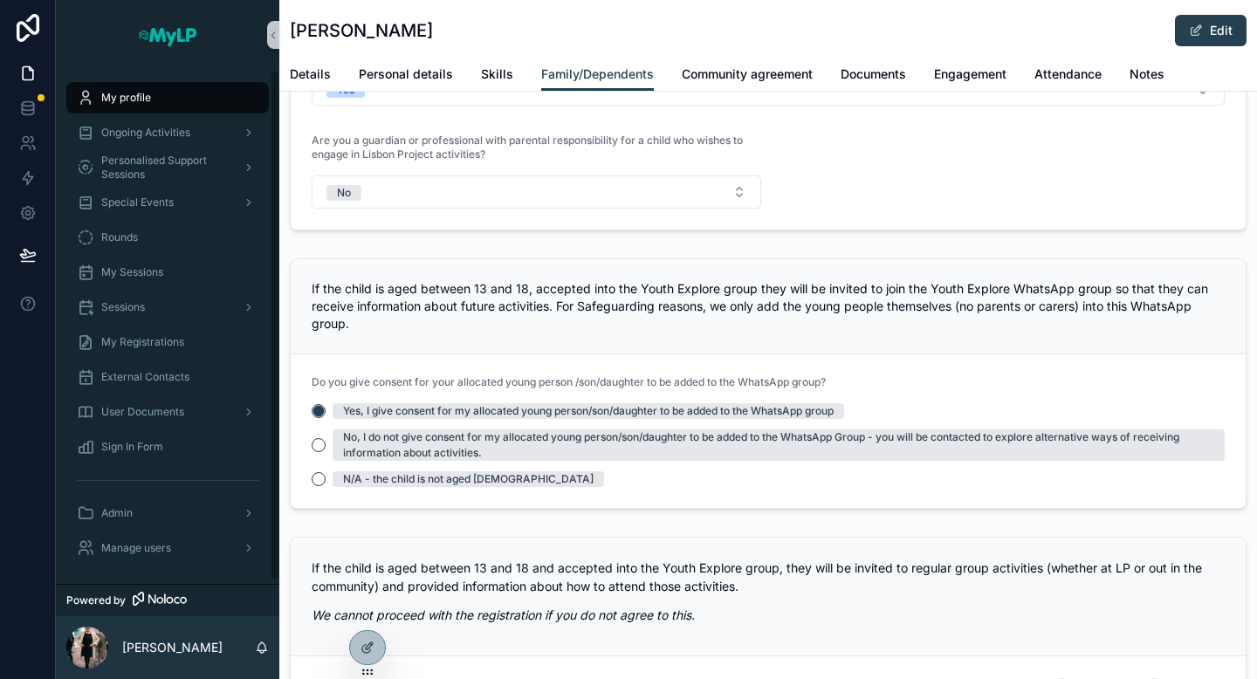
click at [177, 97] on div "My profile" at bounding box center [168, 98] width 182 height 28
